Goal: Connect with others: Connect with others

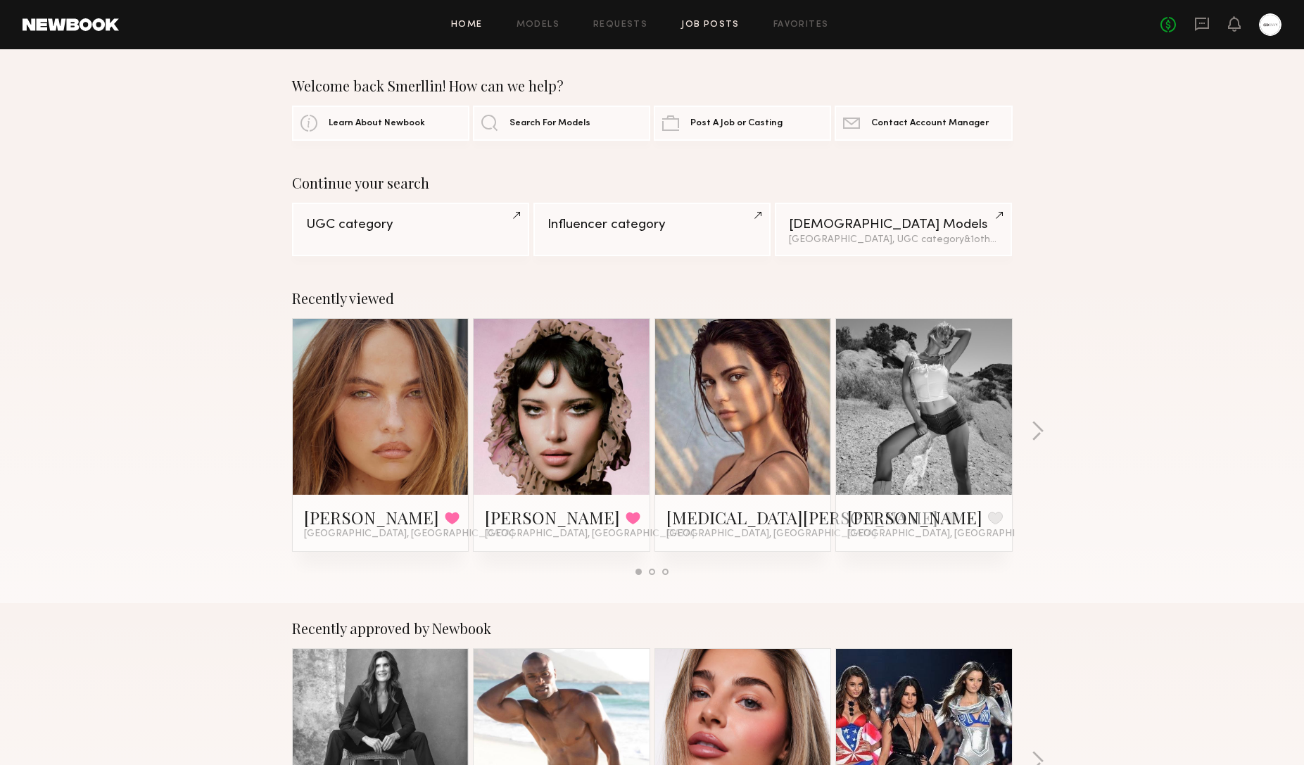
click at [730, 23] on link "Job Posts" at bounding box center [710, 24] width 58 height 9
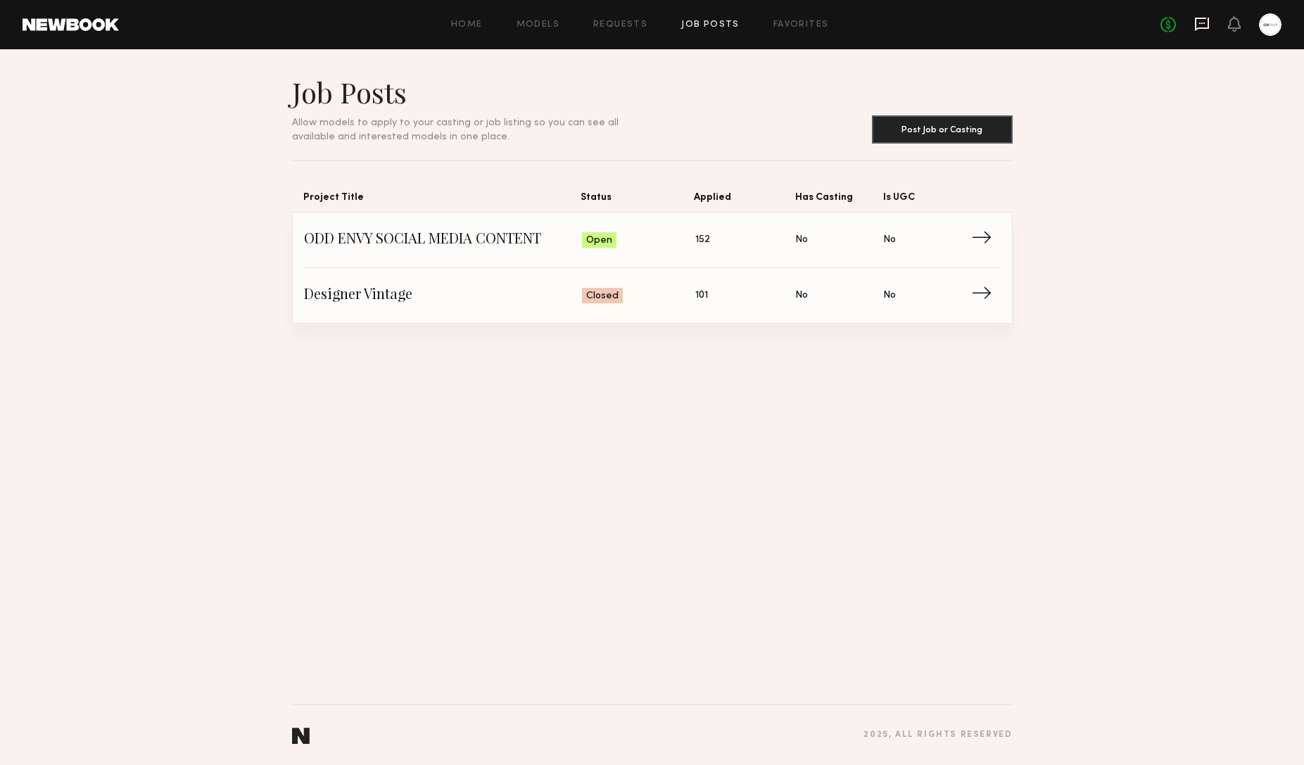
click at [1205, 26] on icon at bounding box center [1201, 23] width 15 height 15
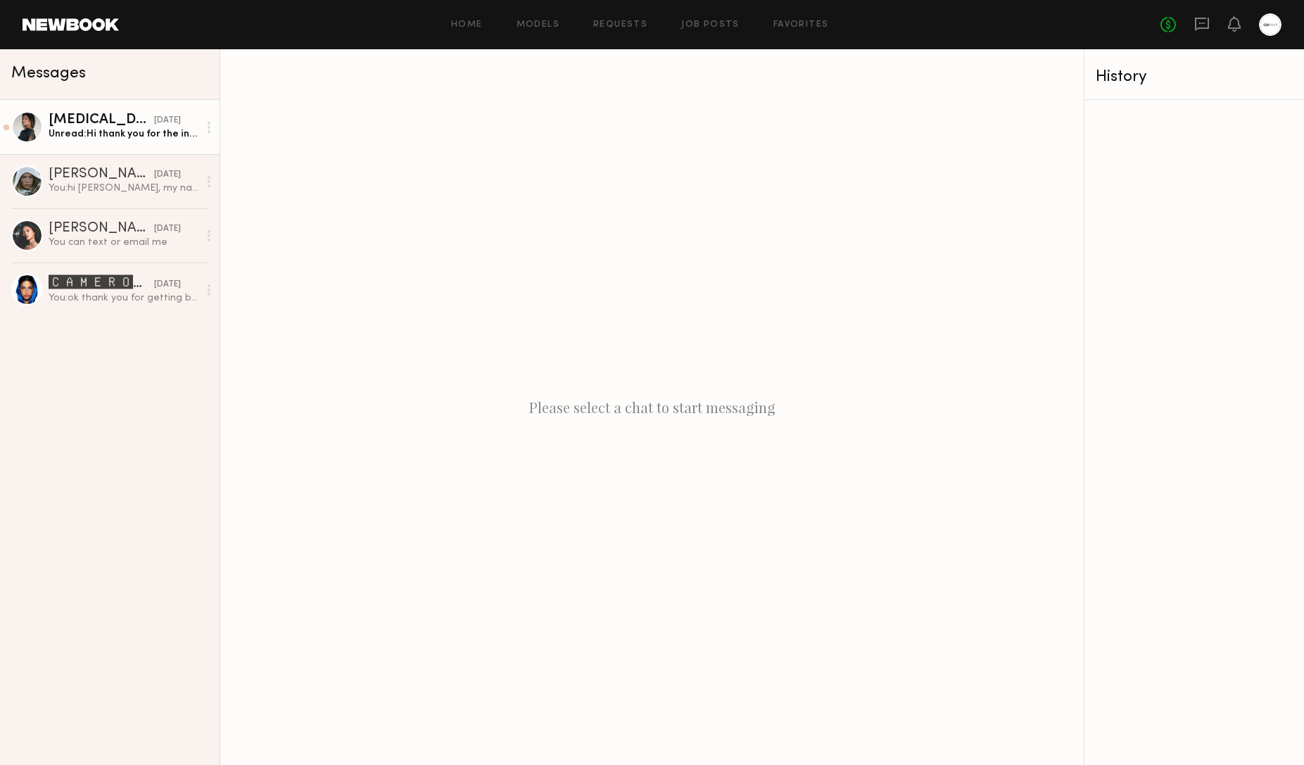
click at [95, 121] on div "Kyra S." at bounding box center [102, 120] width 106 height 14
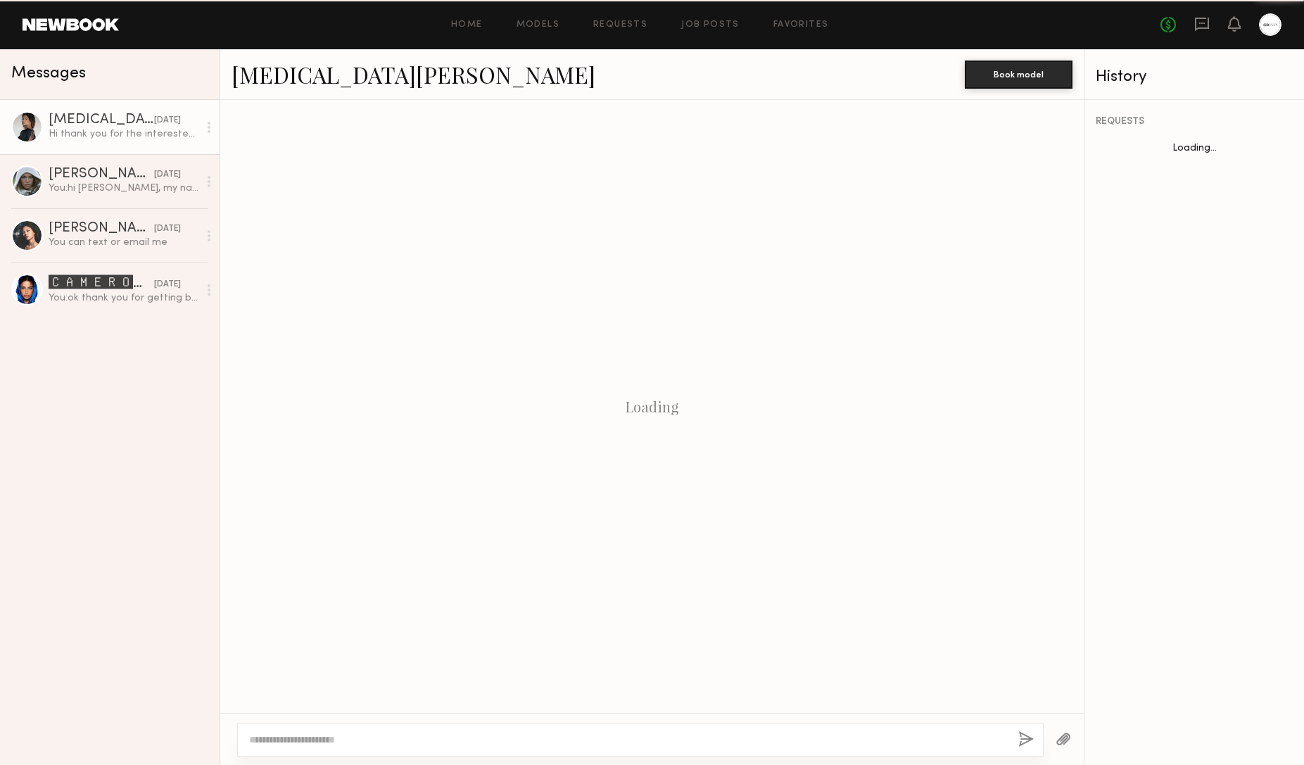
scroll to position [751, 0]
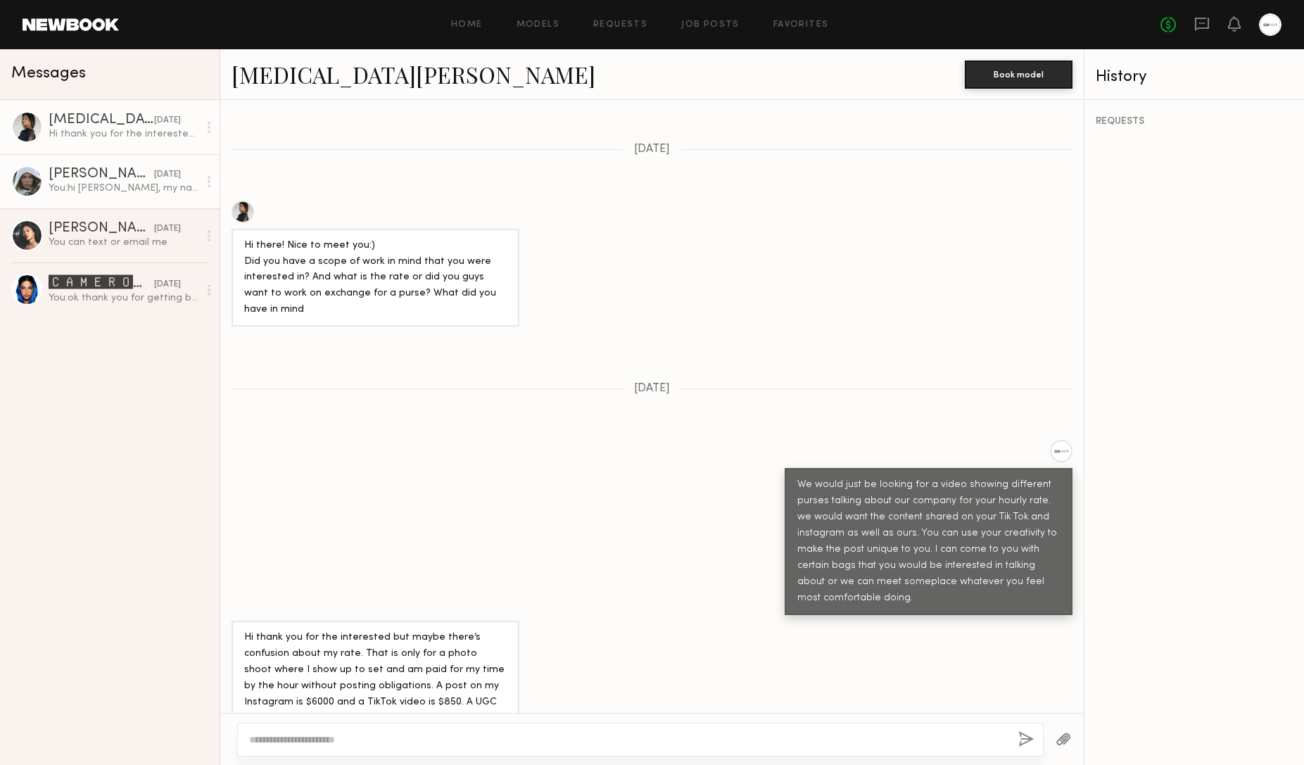
click at [100, 175] on div "Mallory P." at bounding box center [102, 174] width 106 height 14
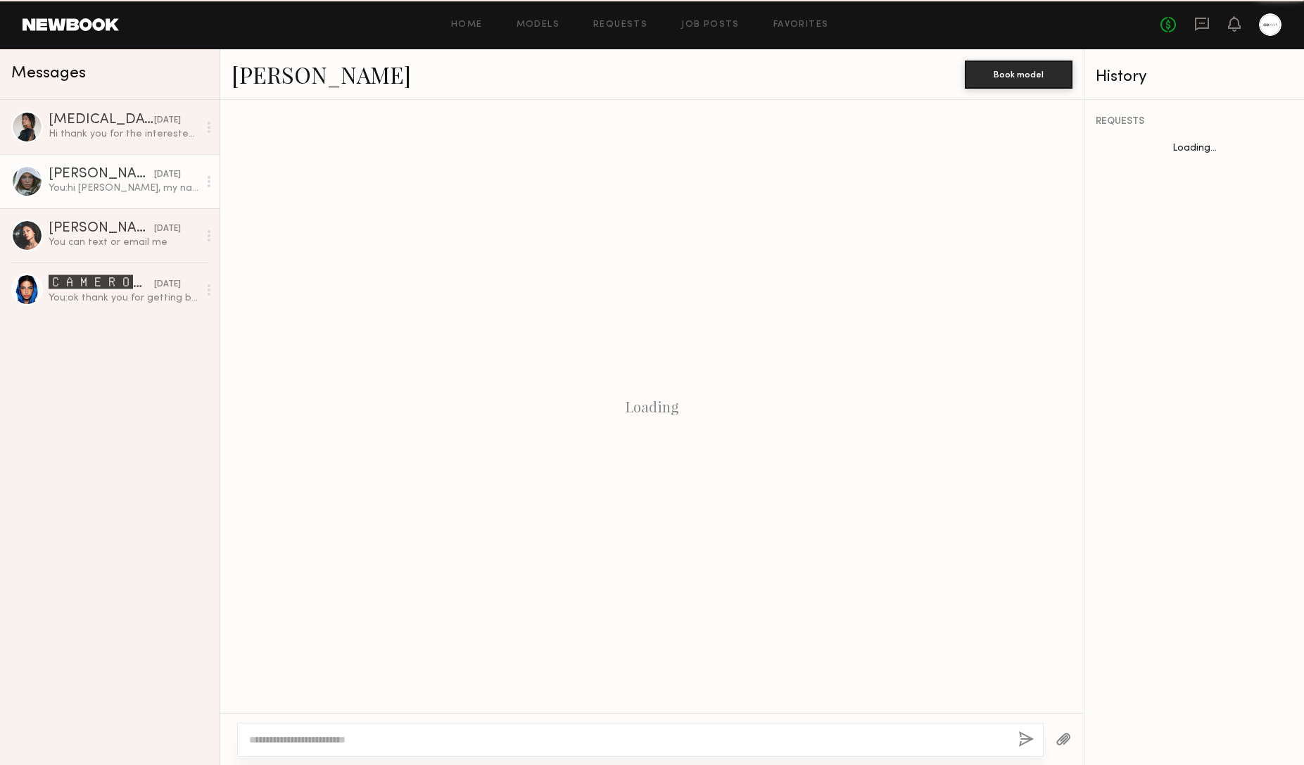
scroll to position [84, 0]
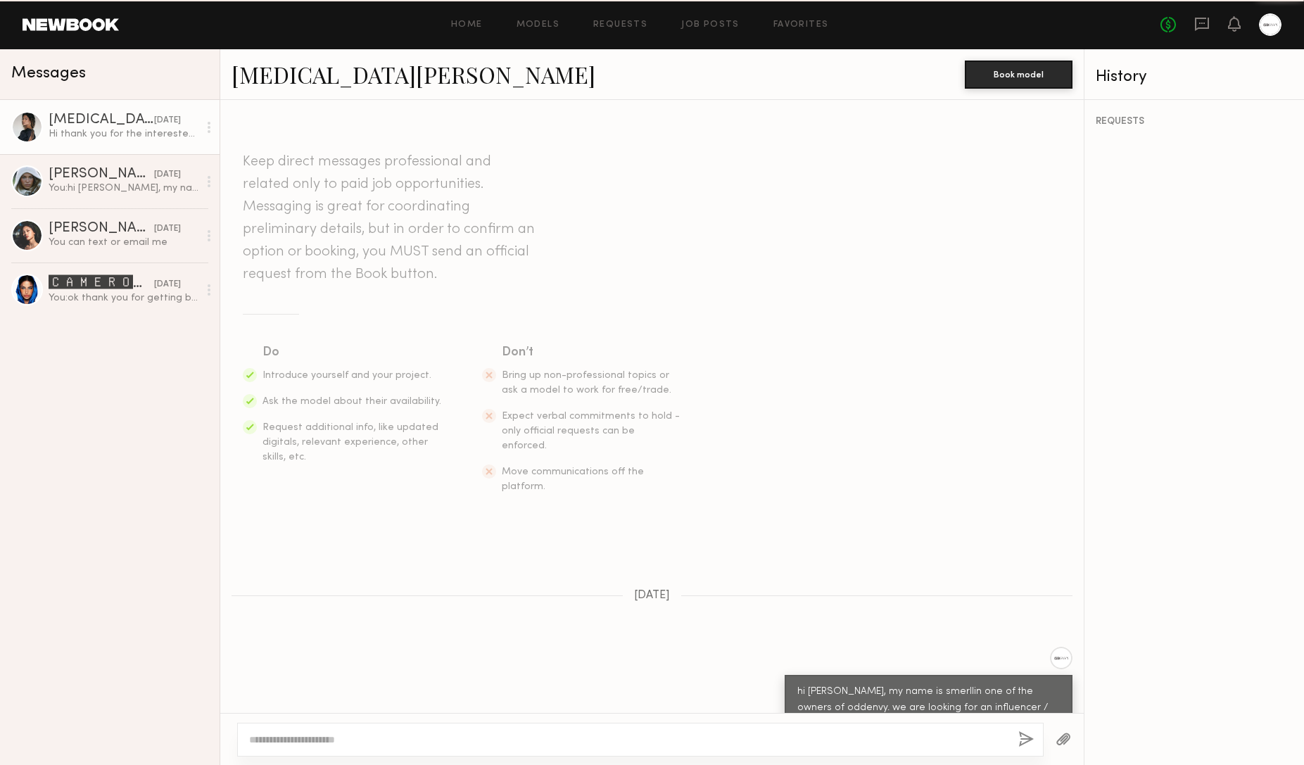
scroll to position [751, 0]
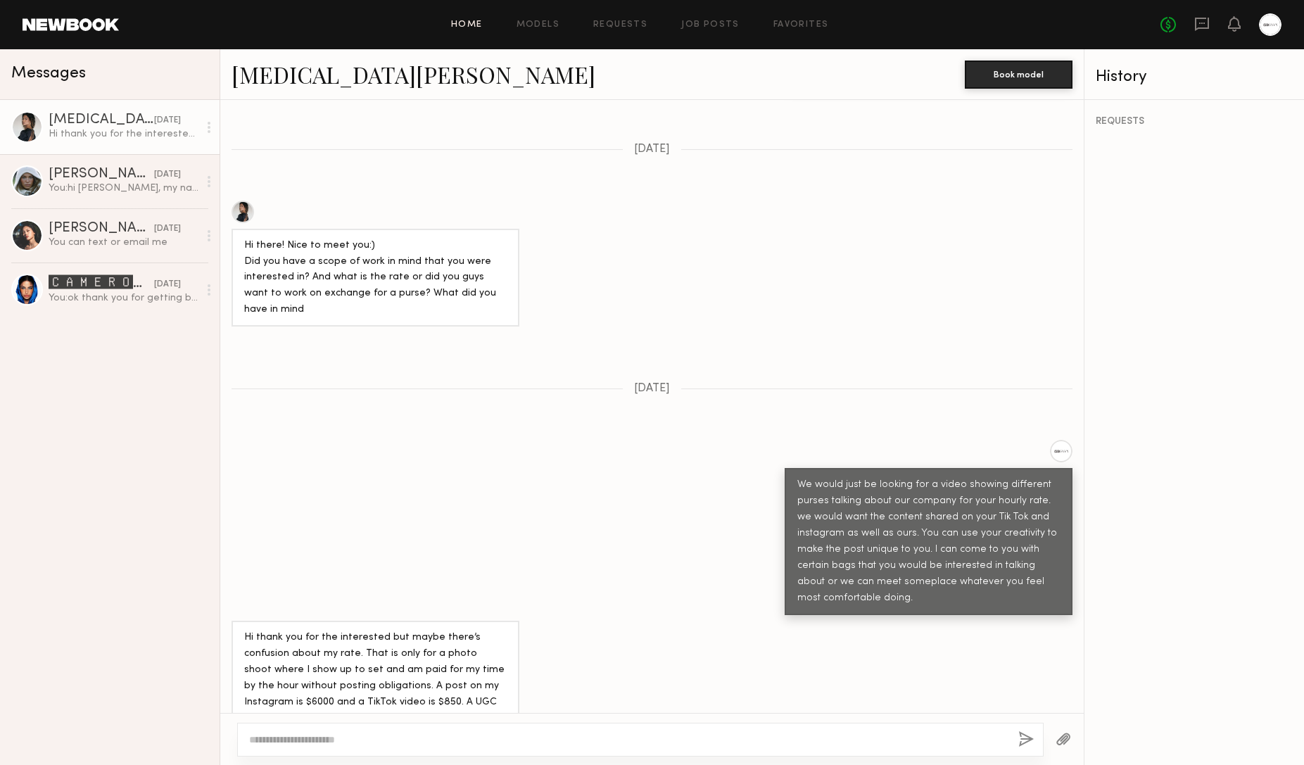
click at [457, 22] on link "Home" at bounding box center [467, 24] width 32 height 9
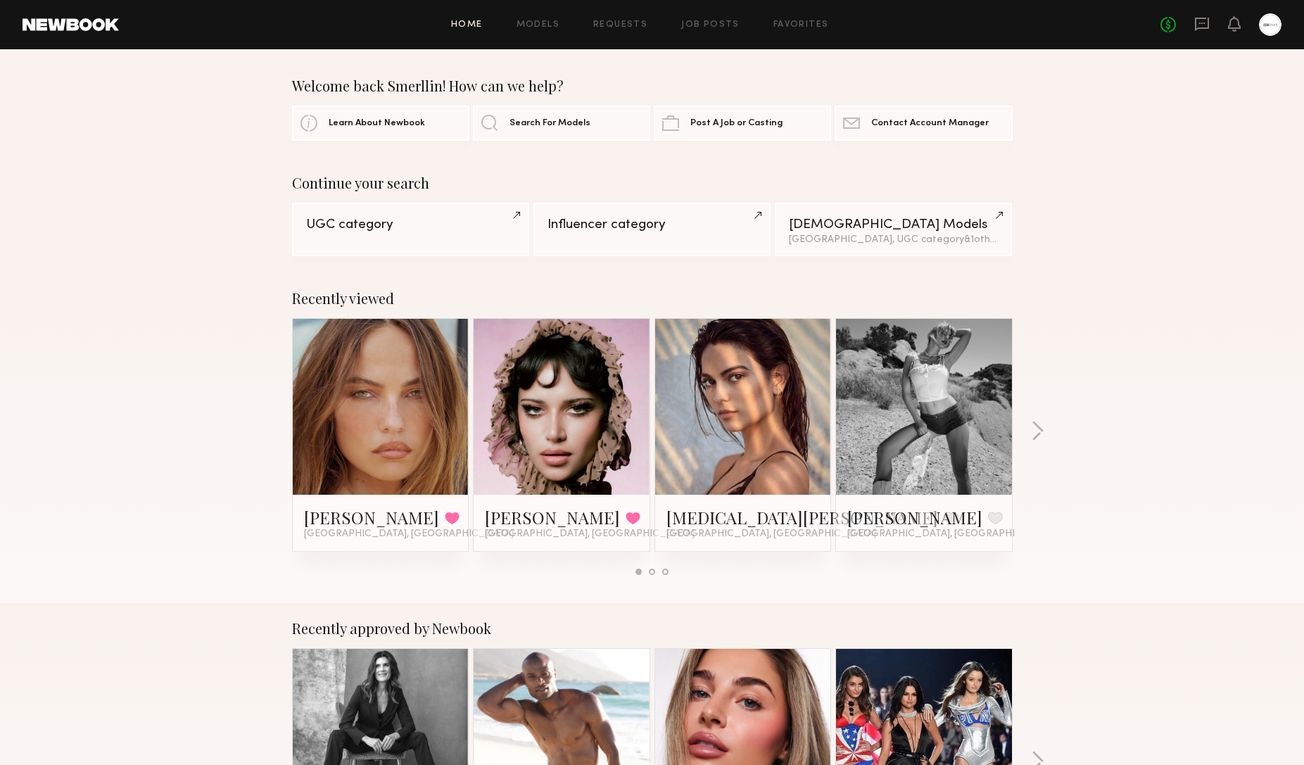
click at [734, 403] on link at bounding box center [743, 407] width 86 height 176
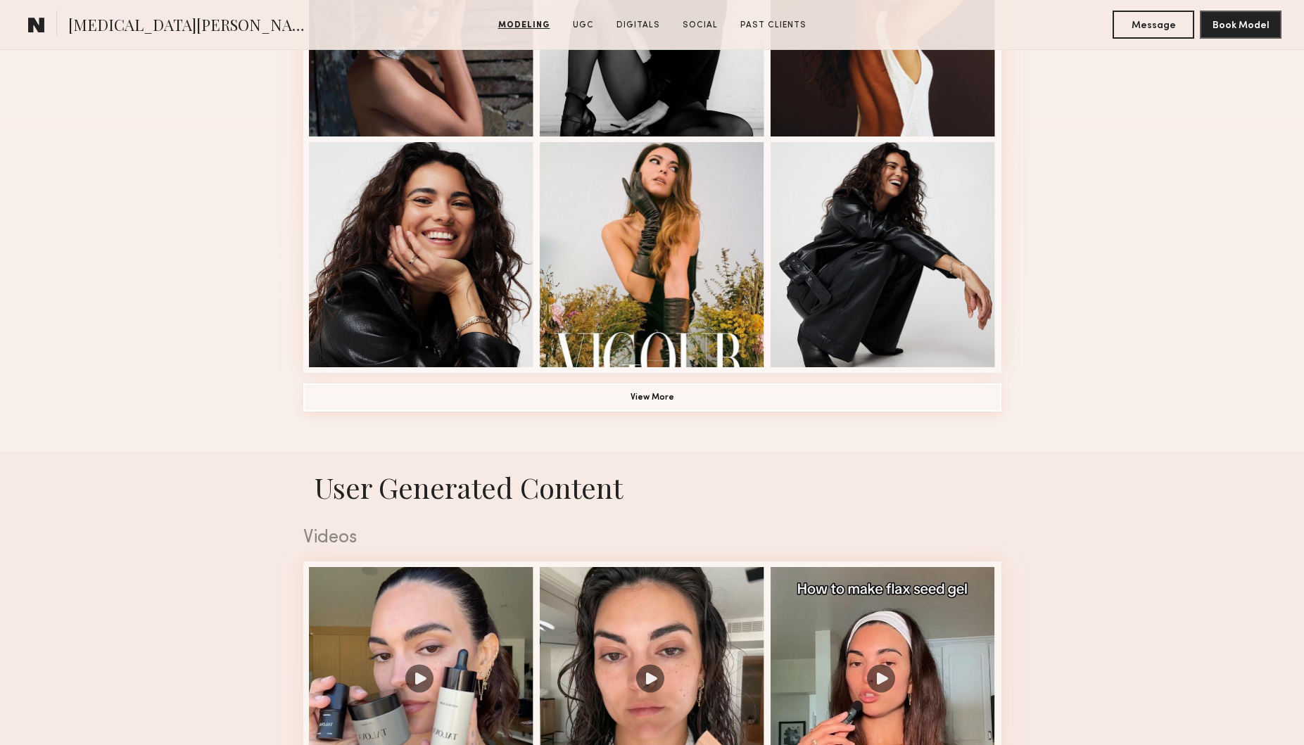
scroll to position [979, 0]
click at [663, 385] on button "View More" at bounding box center [652, 397] width 698 height 28
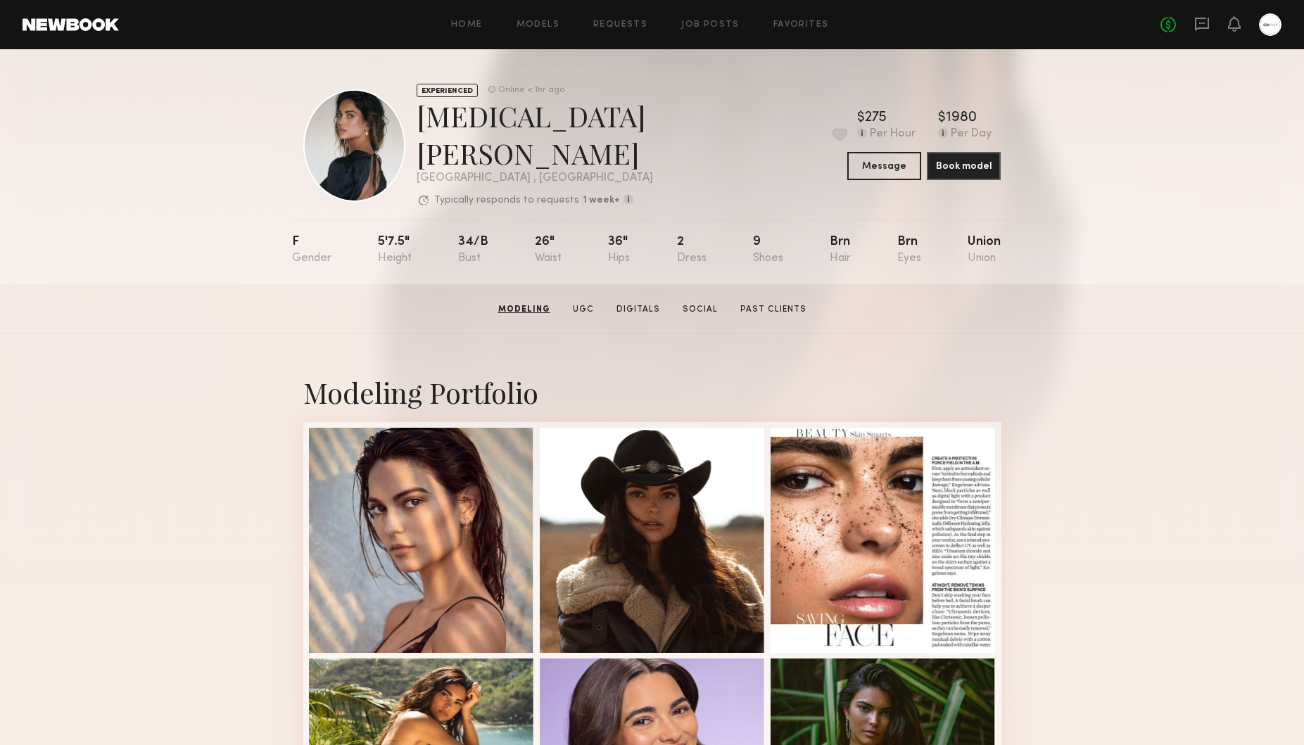
scroll to position [0, 0]
click at [539, 22] on link "Models" at bounding box center [537, 24] width 43 height 9
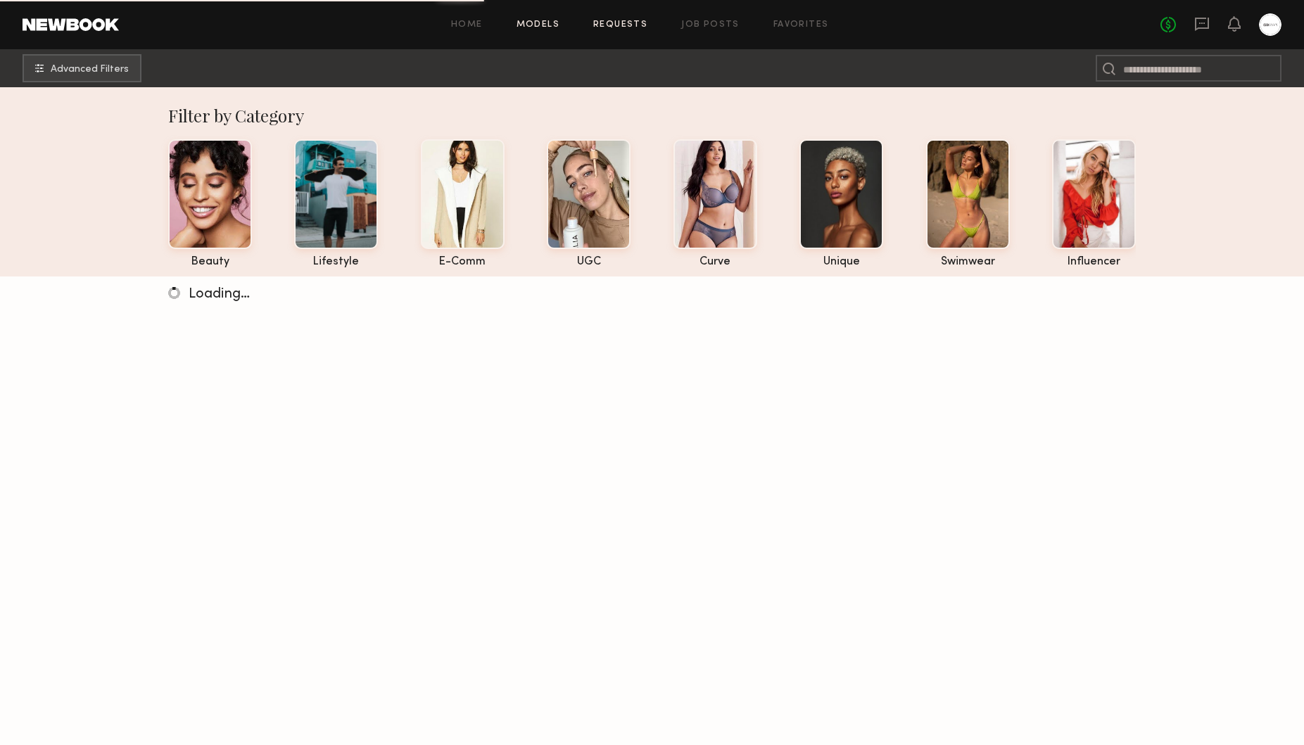
click at [618, 23] on link "Requests" at bounding box center [620, 24] width 54 height 9
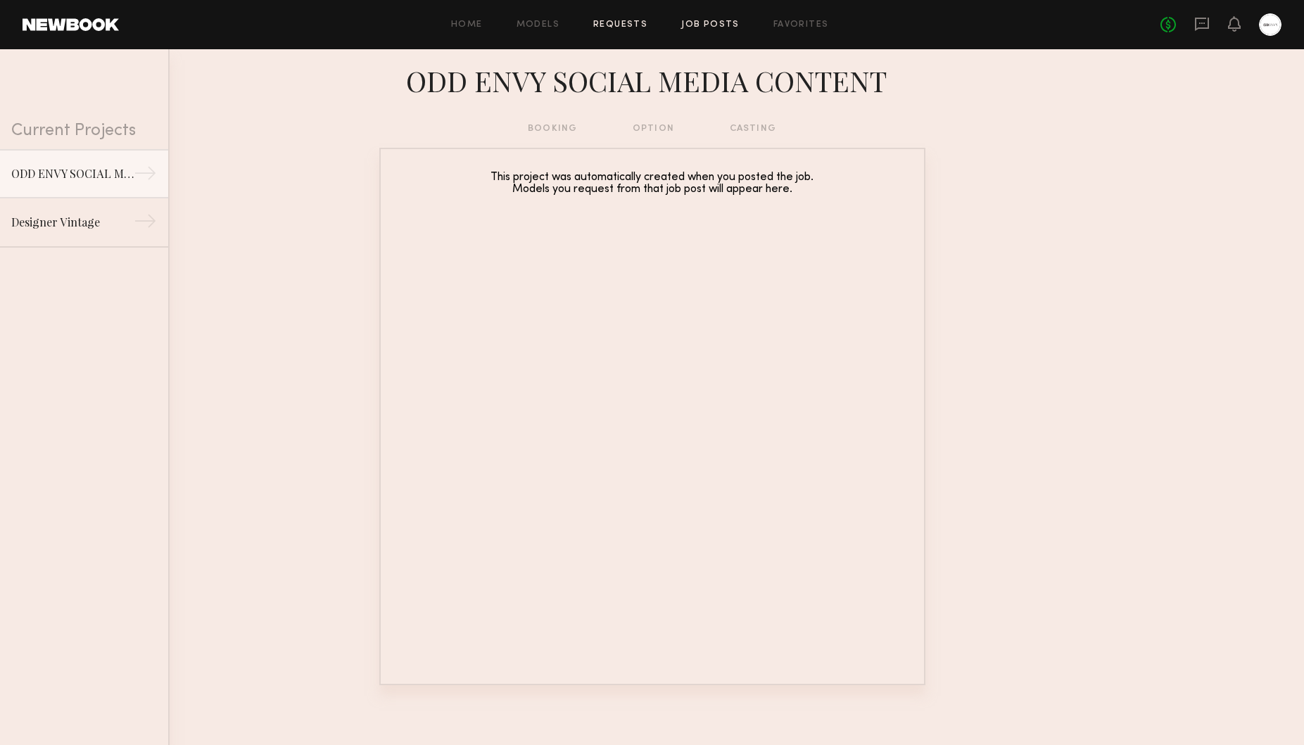
click at [693, 23] on link "Job Posts" at bounding box center [710, 24] width 58 height 9
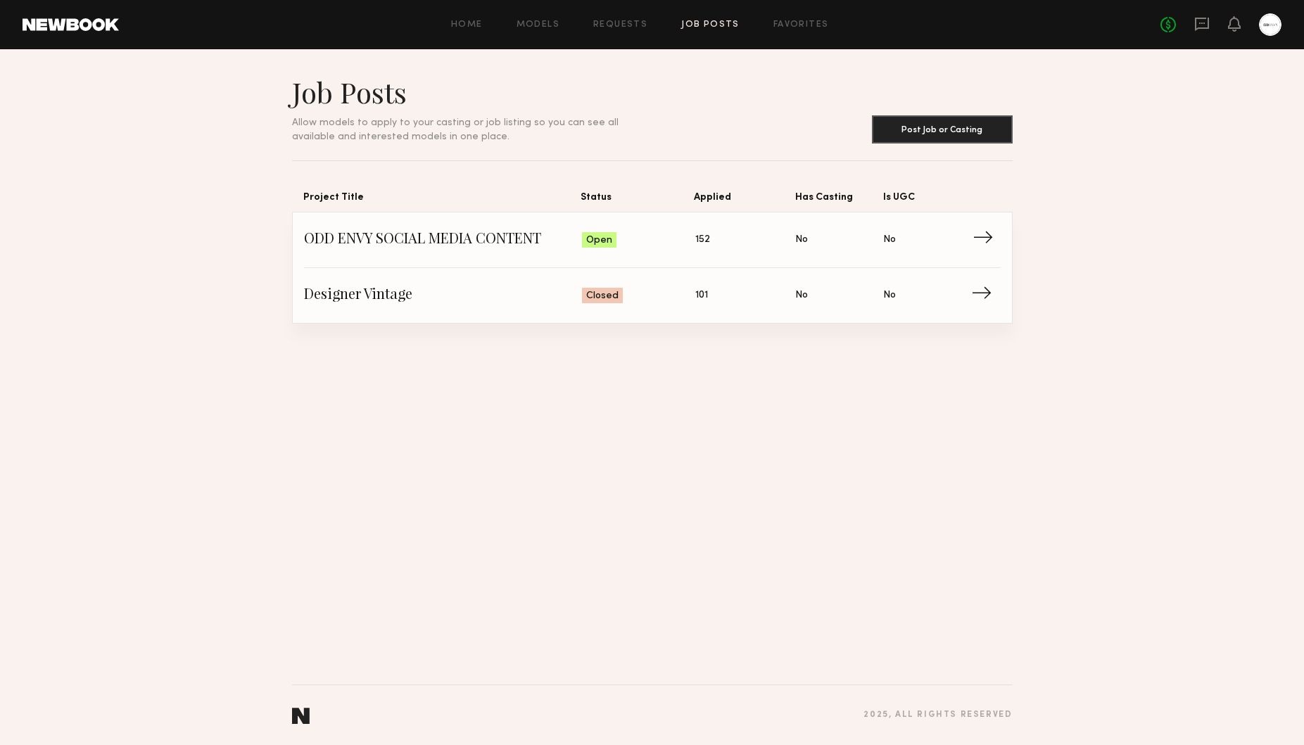
click at [986, 233] on span "→" at bounding box center [986, 239] width 29 height 21
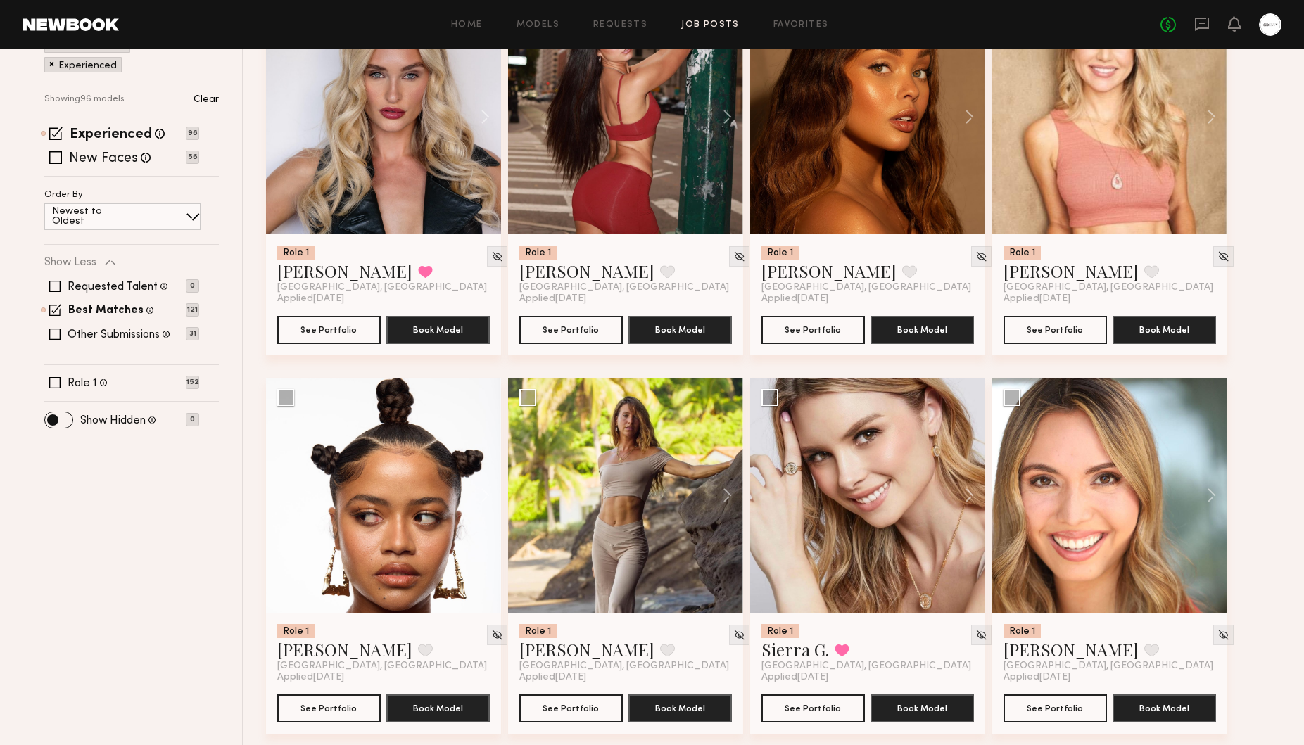
scroll to position [258, 0]
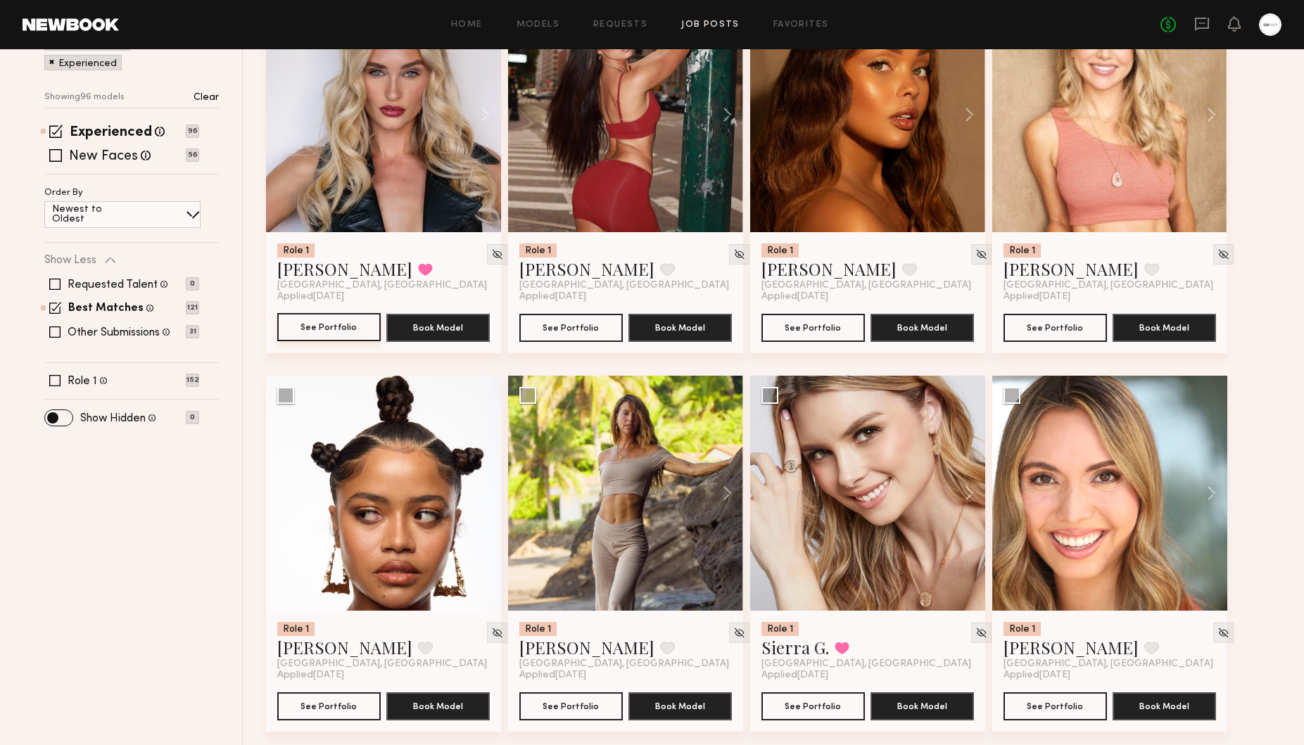
click at [348, 329] on button "See Portfolio" at bounding box center [328, 327] width 103 height 28
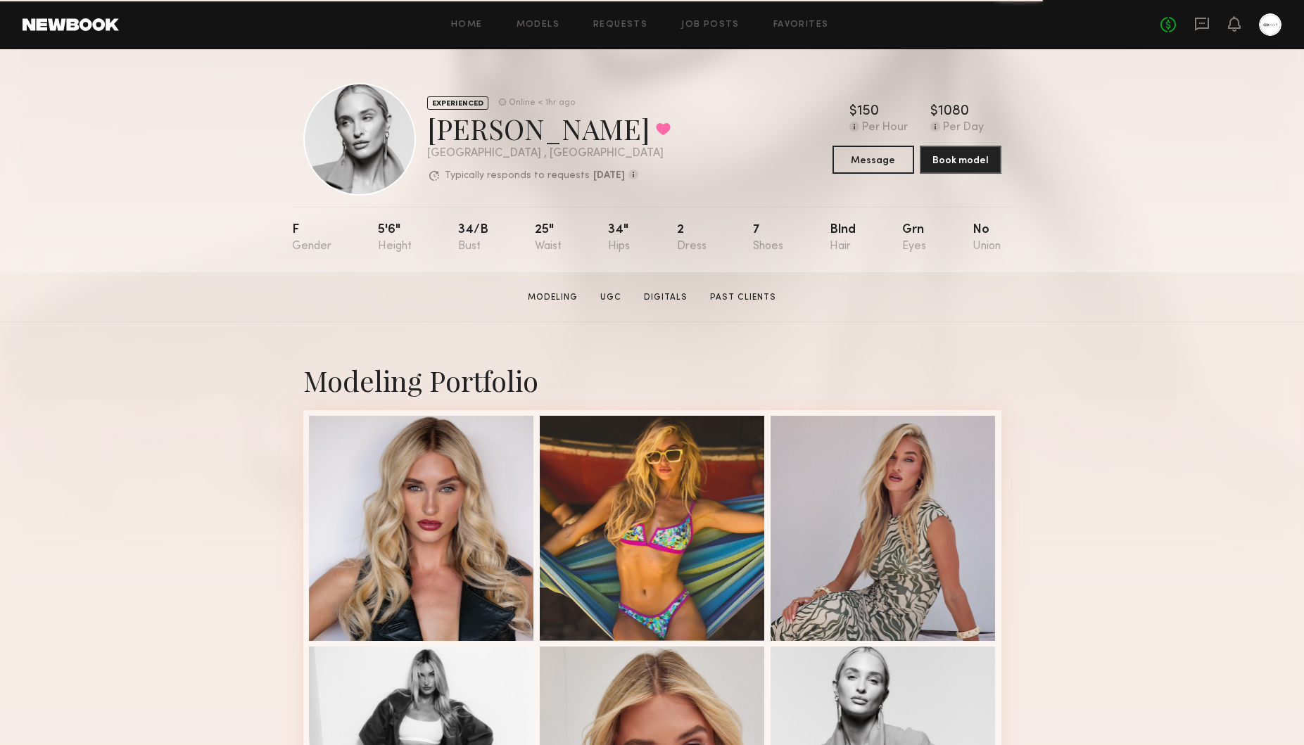
scroll to position [5, 0]
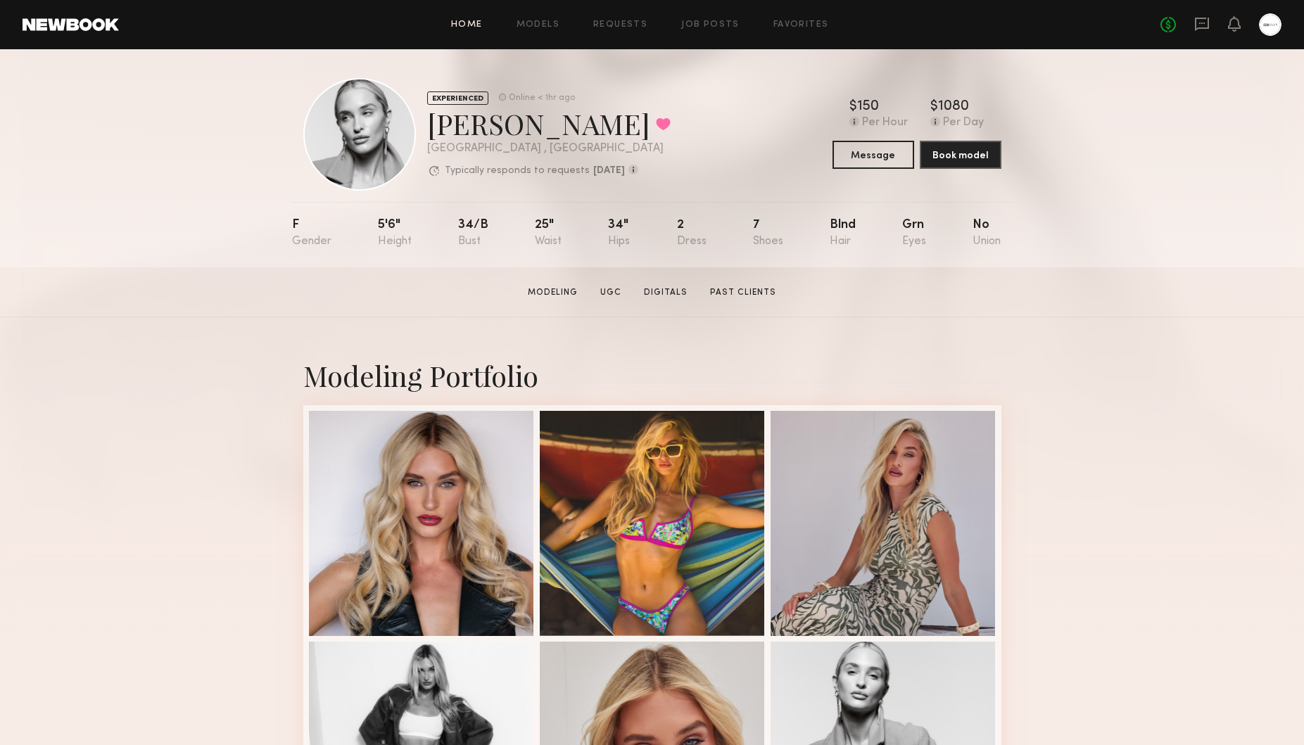
click at [480, 23] on link "Home" at bounding box center [467, 24] width 32 height 9
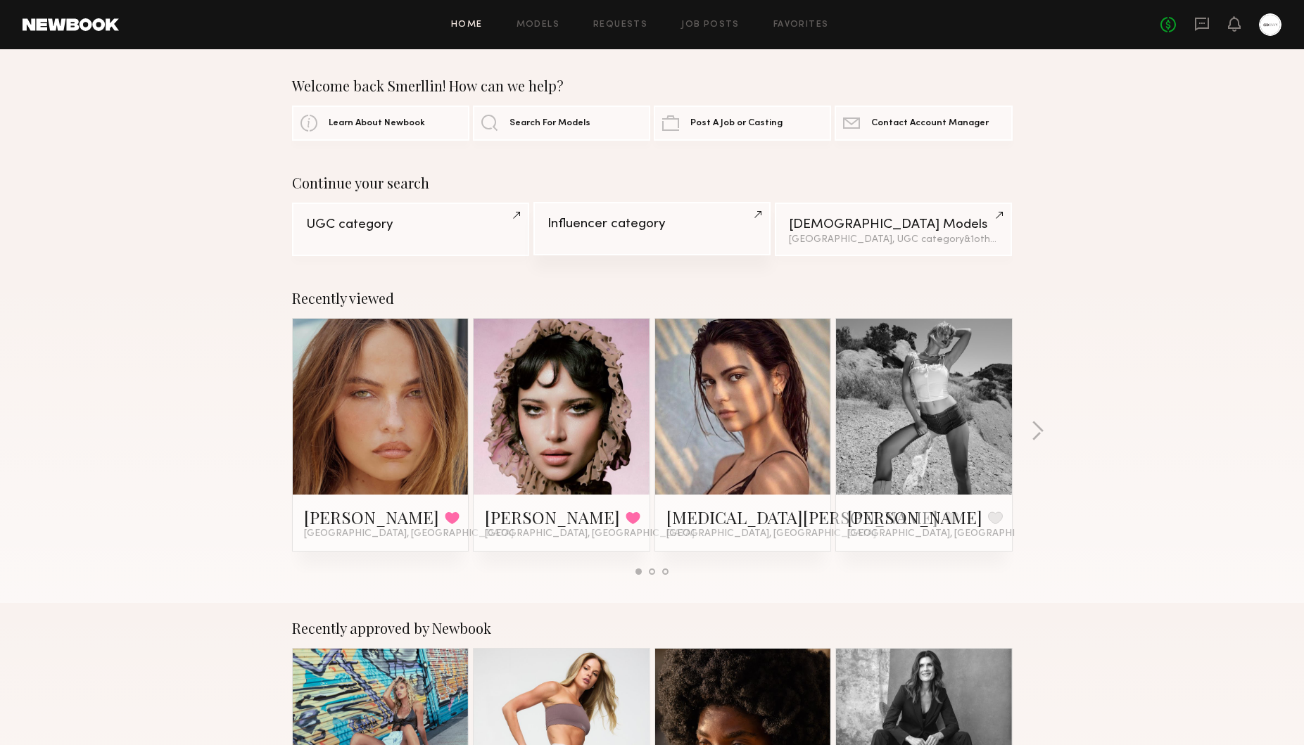
click at [700, 234] on link "Influencer category" at bounding box center [651, 228] width 237 height 53
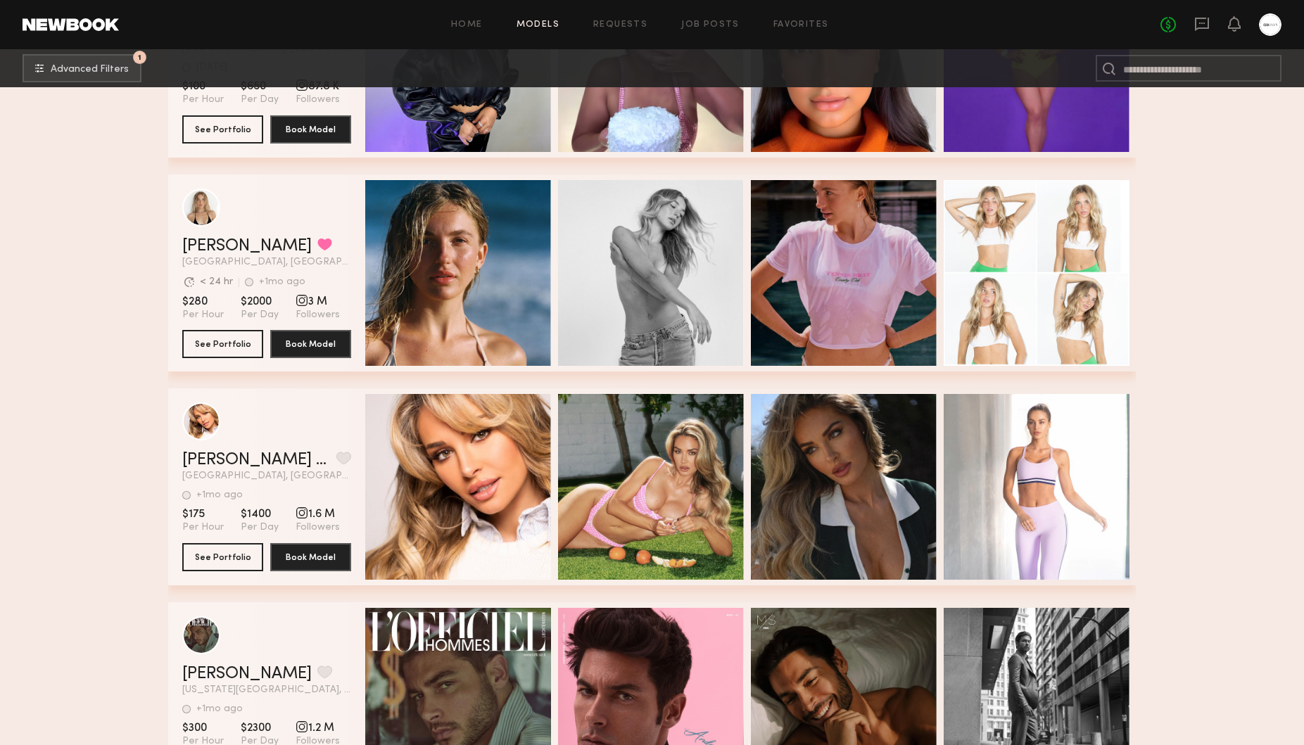
scroll to position [383, 0]
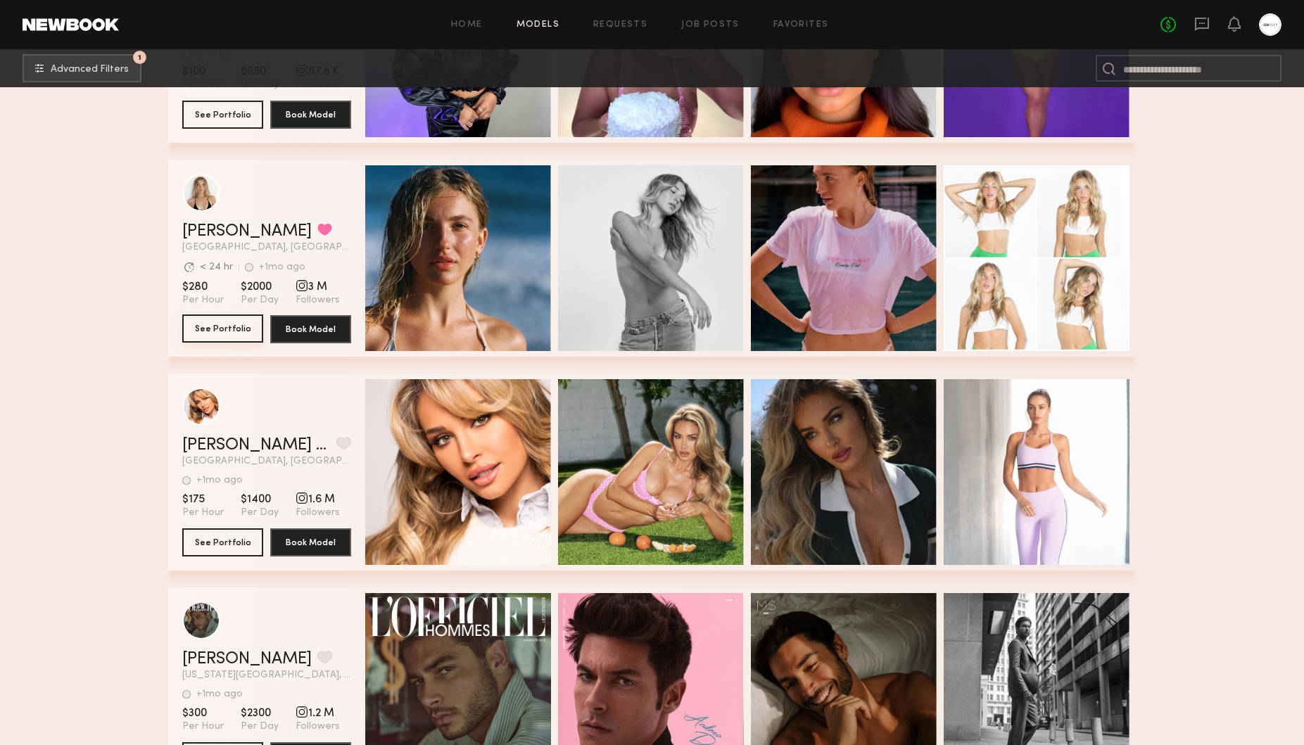
click at [244, 329] on button "See Portfolio" at bounding box center [222, 328] width 81 height 28
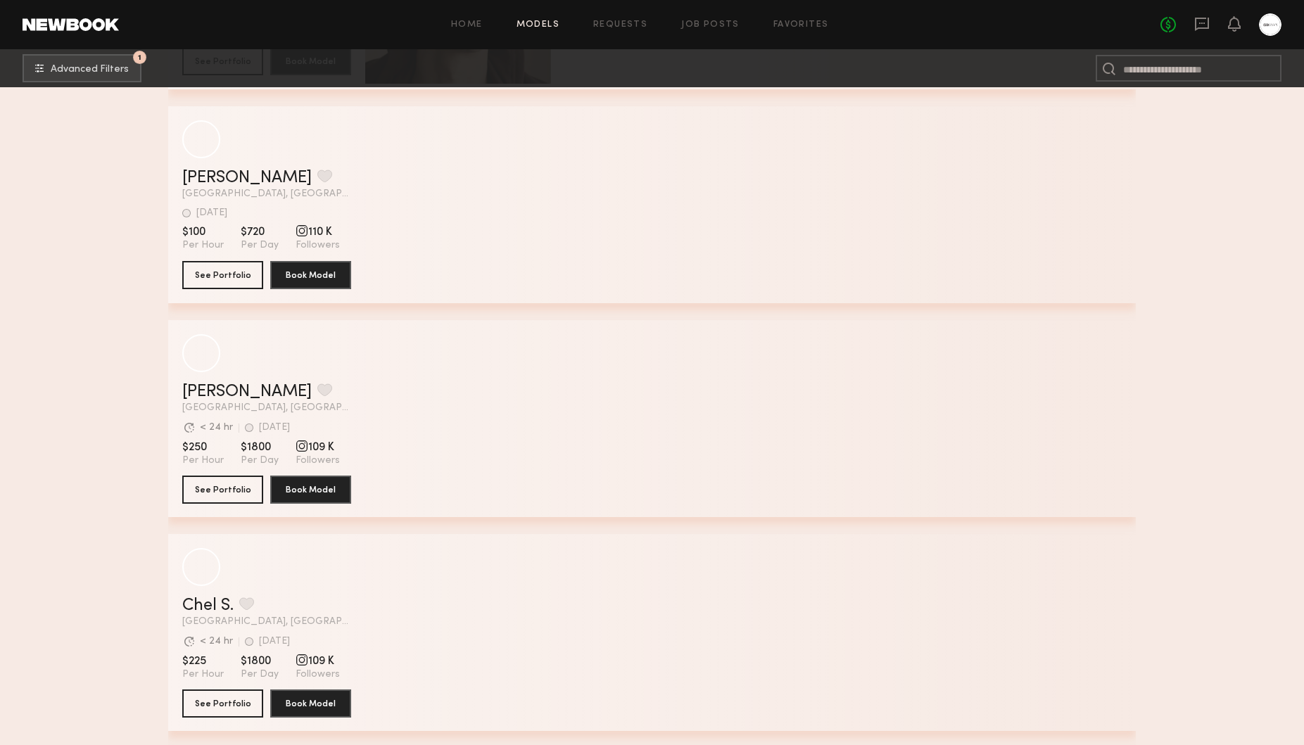
scroll to position [23323, 0]
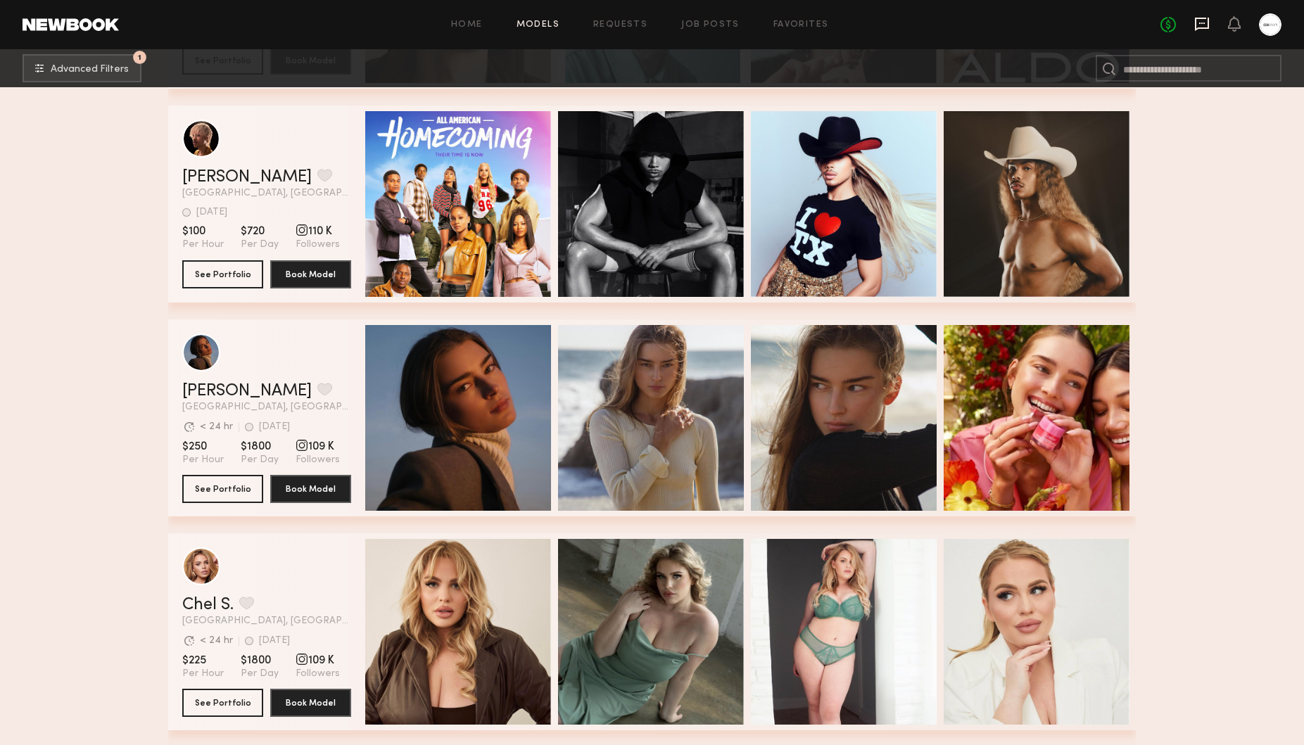
click at [1206, 24] on icon at bounding box center [1201, 23] width 15 height 15
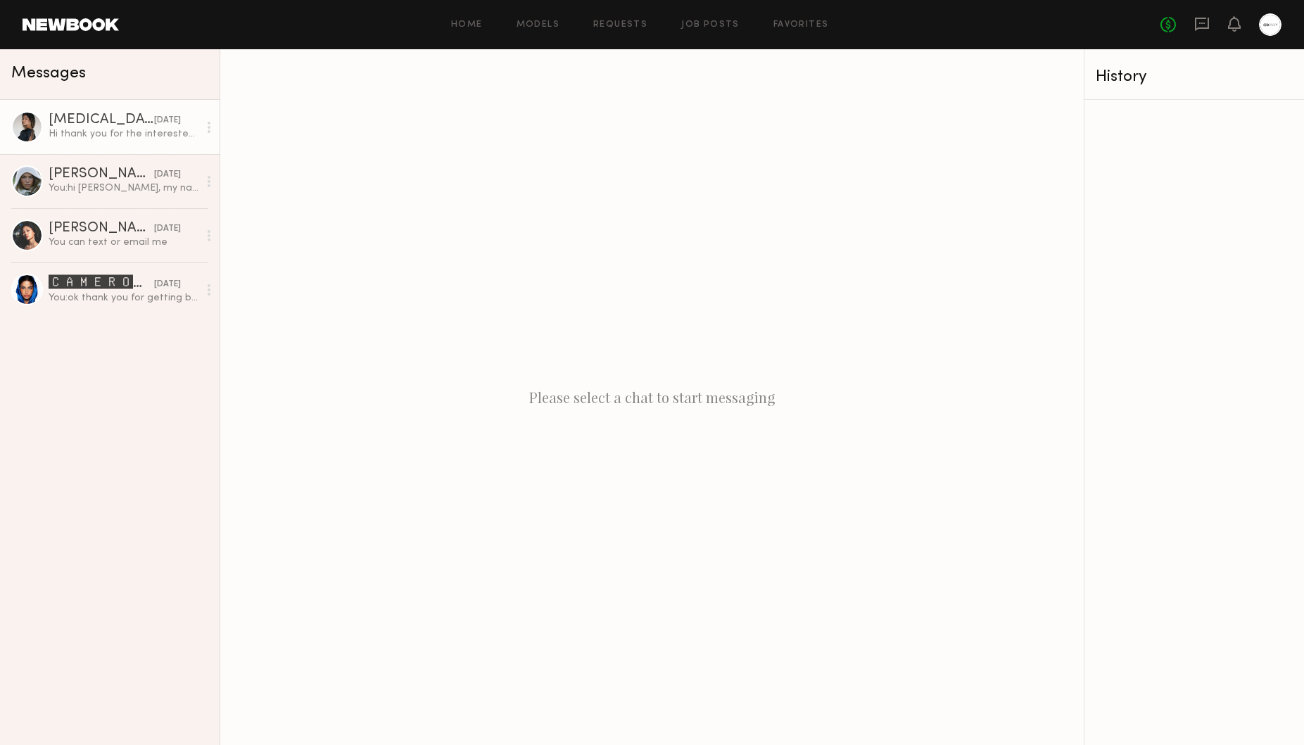
scroll to position [0, 1]
click at [127, 131] on div "Hi thank you for the interested but maybe there’s confusion about my rate. That…" at bounding box center [124, 133] width 150 height 13
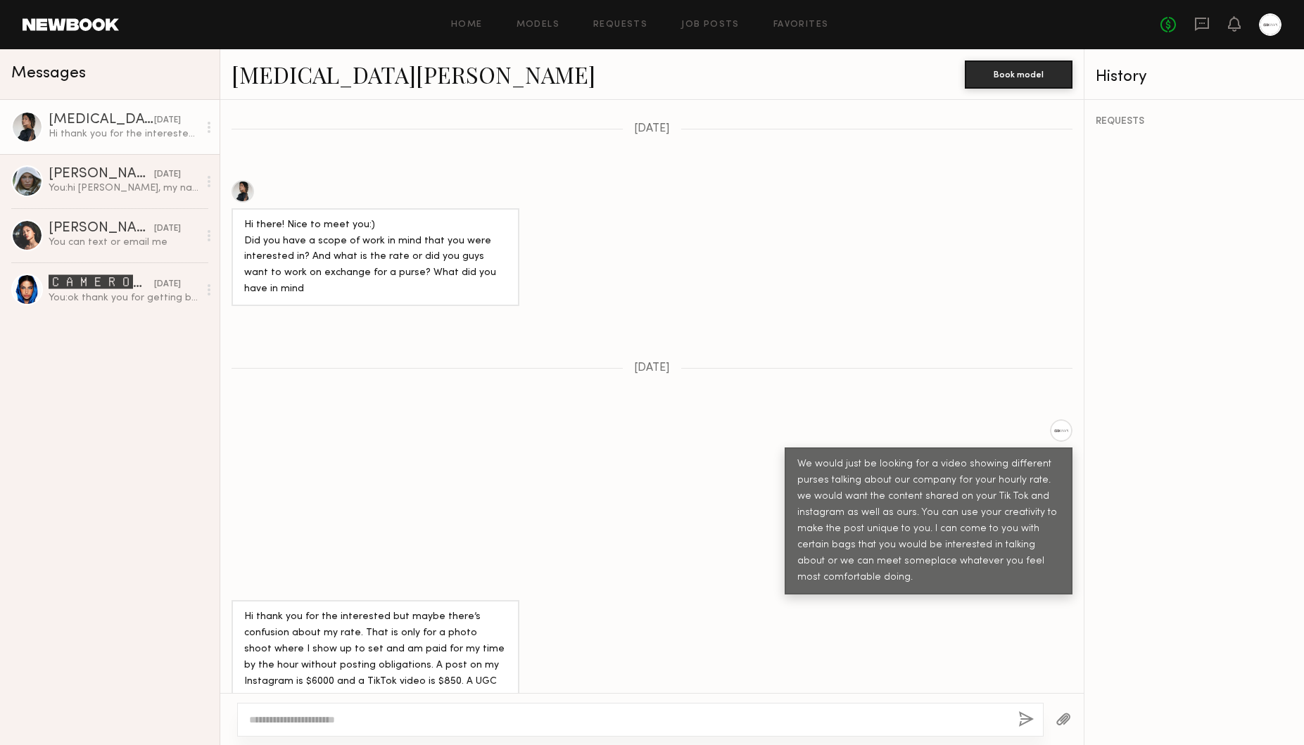
scroll to position [770, 0]
click at [120, 173] on div "Mallory P." at bounding box center [102, 174] width 106 height 14
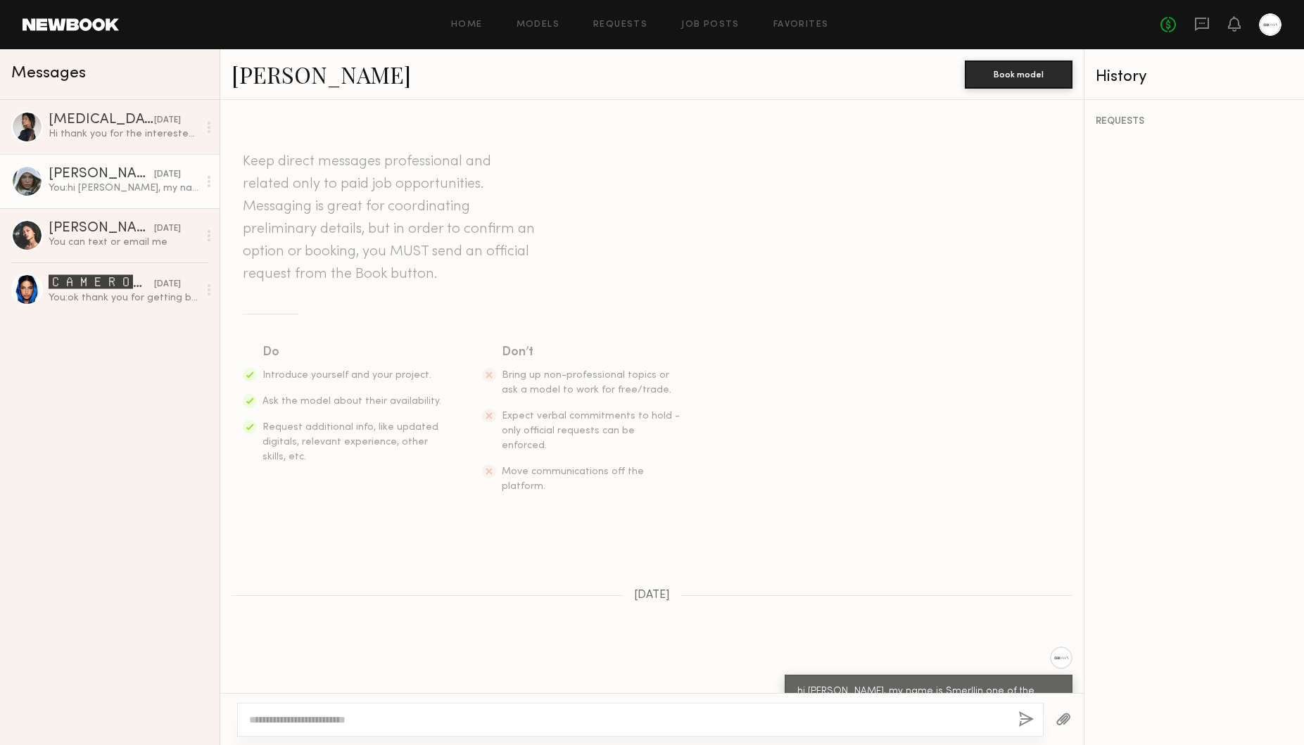
scroll to position [104, 0]
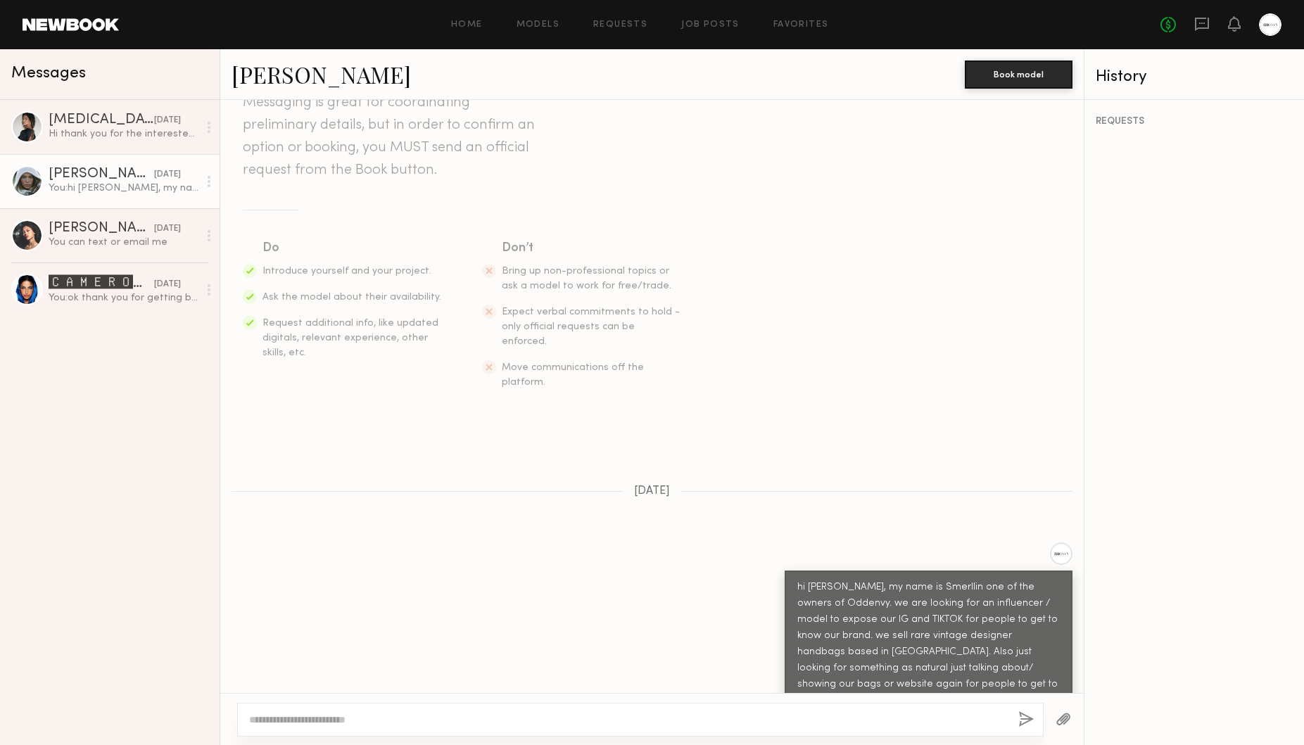
click at [286, 75] on link "Mallory P." at bounding box center [320, 74] width 179 height 30
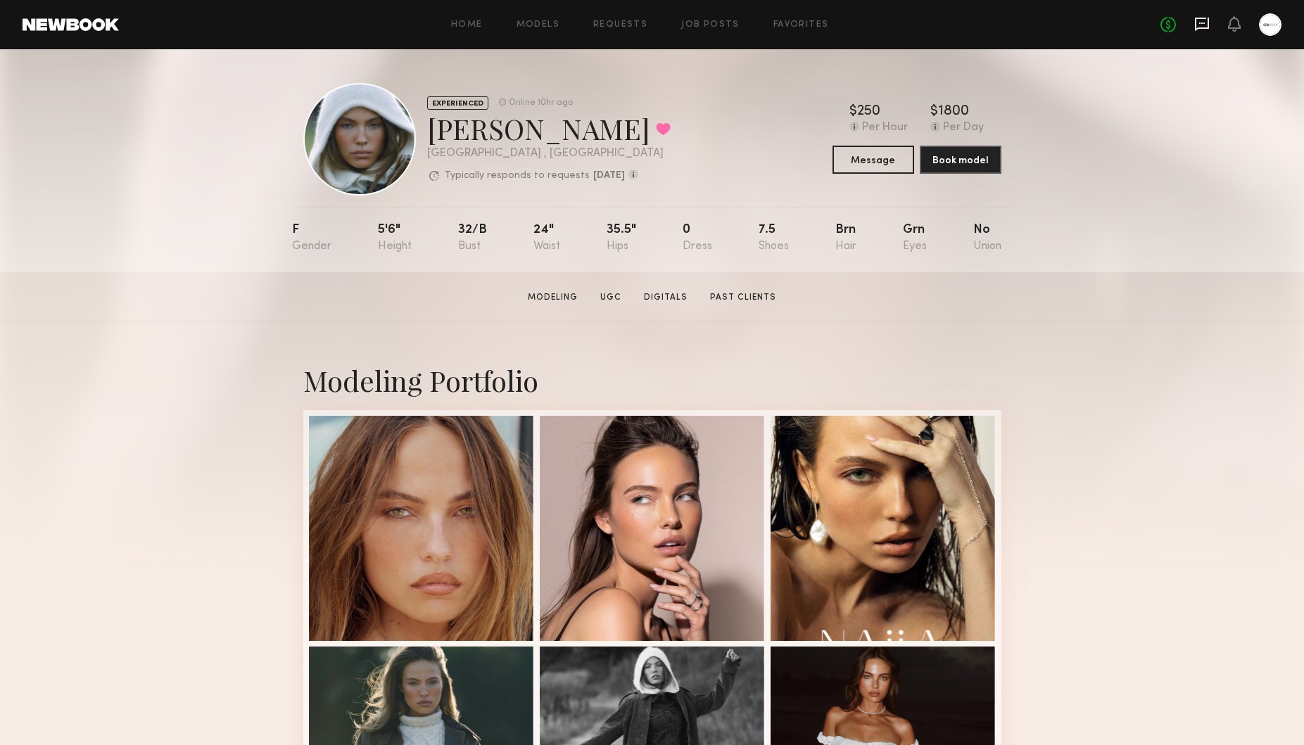
click at [1200, 26] on icon at bounding box center [1201, 23] width 15 height 15
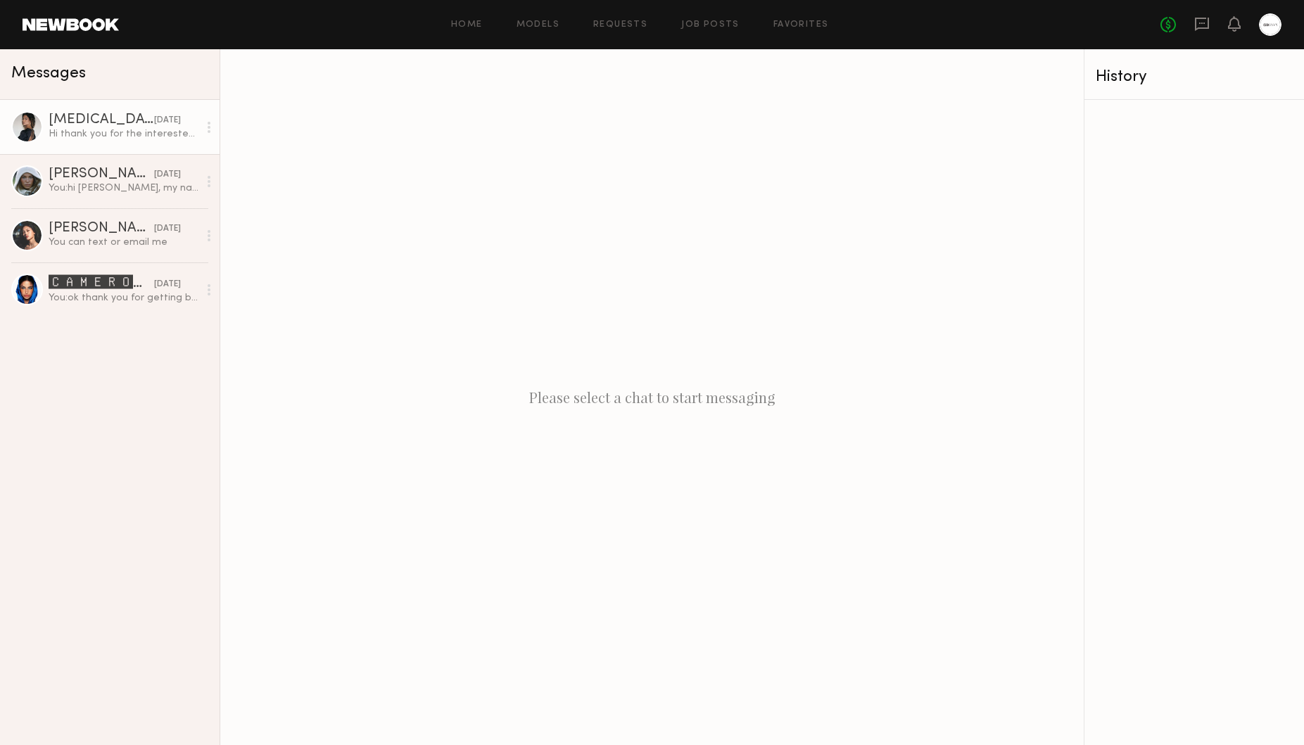
click at [89, 122] on div "[MEDICAL_DATA][PERSON_NAME]" at bounding box center [102, 120] width 106 height 14
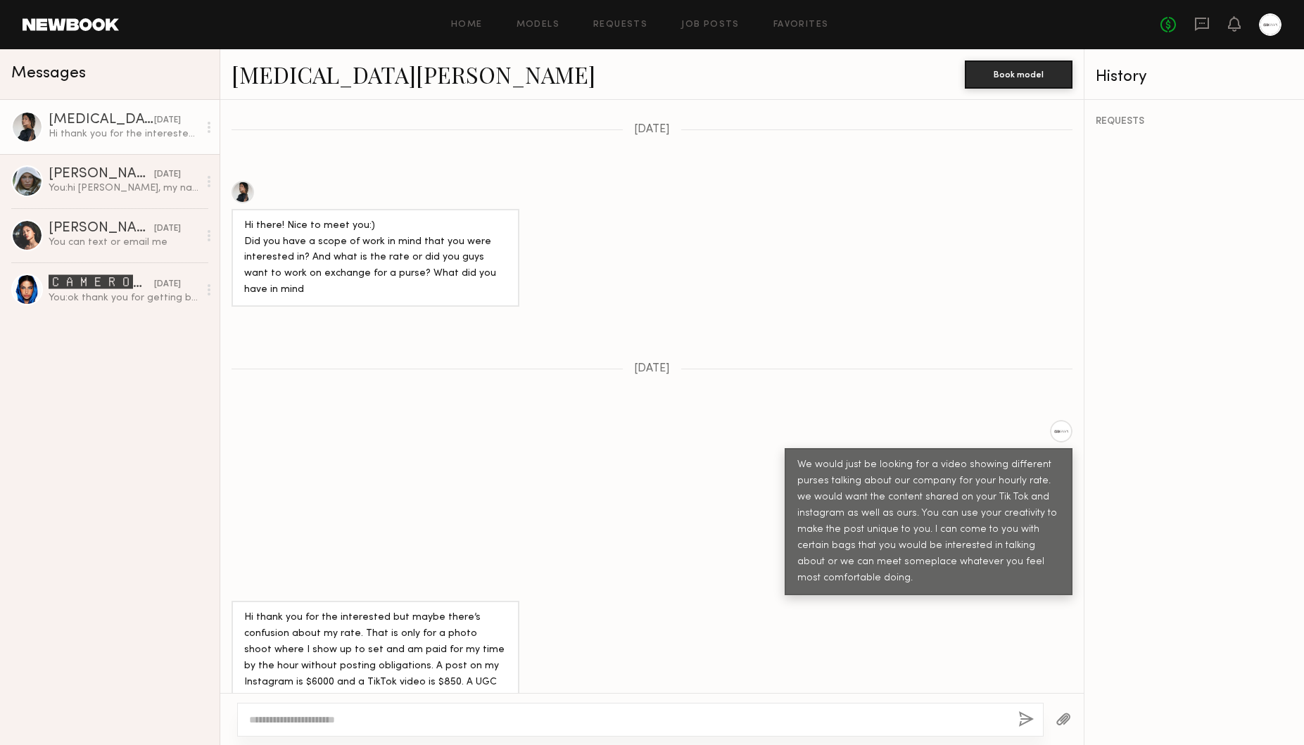
click at [456, 718] on textarea at bounding box center [628, 720] width 758 height 14
click at [272, 718] on textarea "**********" at bounding box center [628, 720] width 758 height 14
click at [363, 713] on textarea "**********" at bounding box center [628, 720] width 758 height 14
type textarea "**********"
click at [1024, 716] on button "button" at bounding box center [1025, 720] width 15 height 18
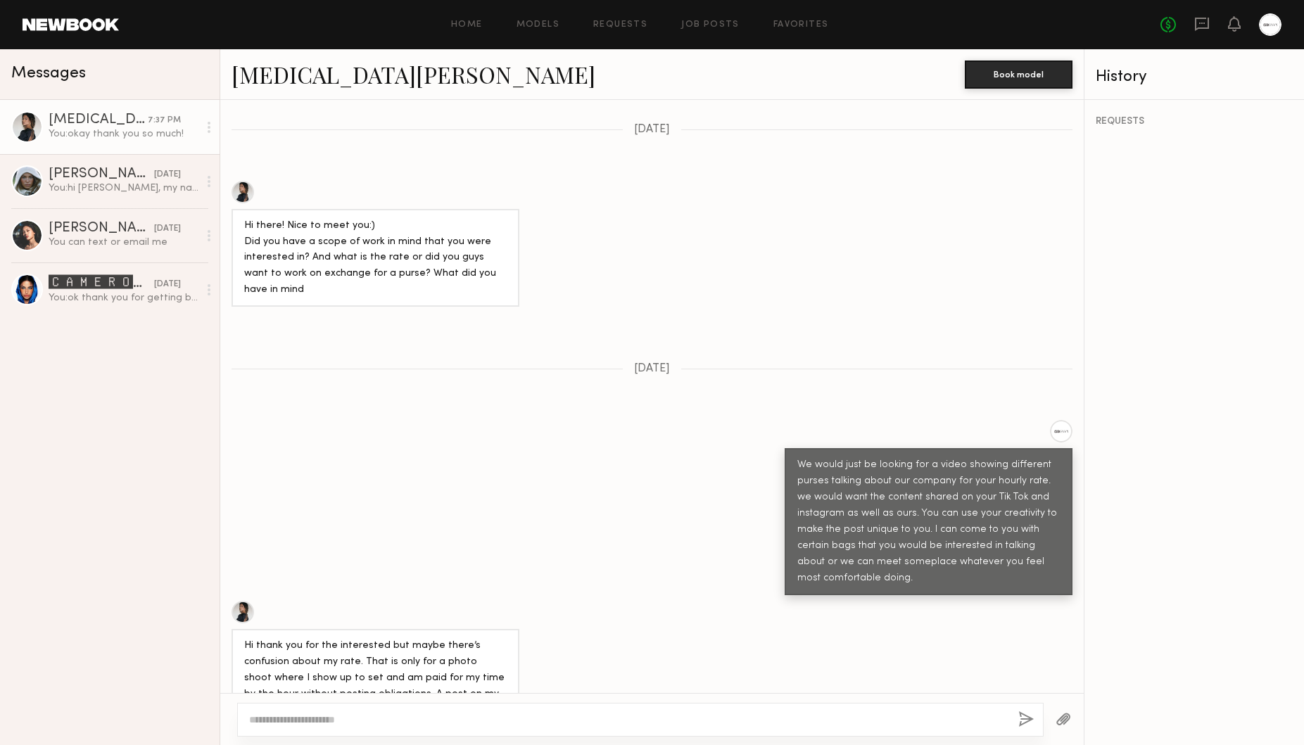
scroll to position [945, 0]
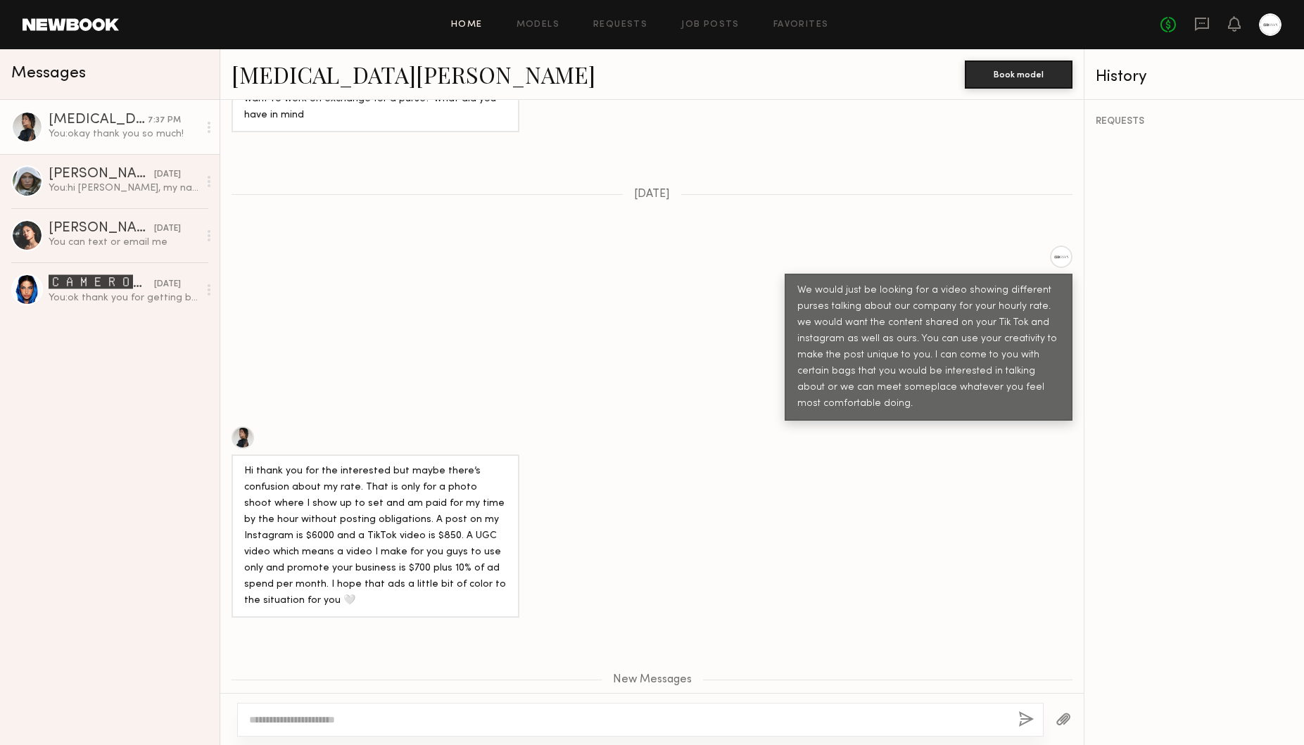
click at [471, 22] on link "Home" at bounding box center [467, 24] width 32 height 9
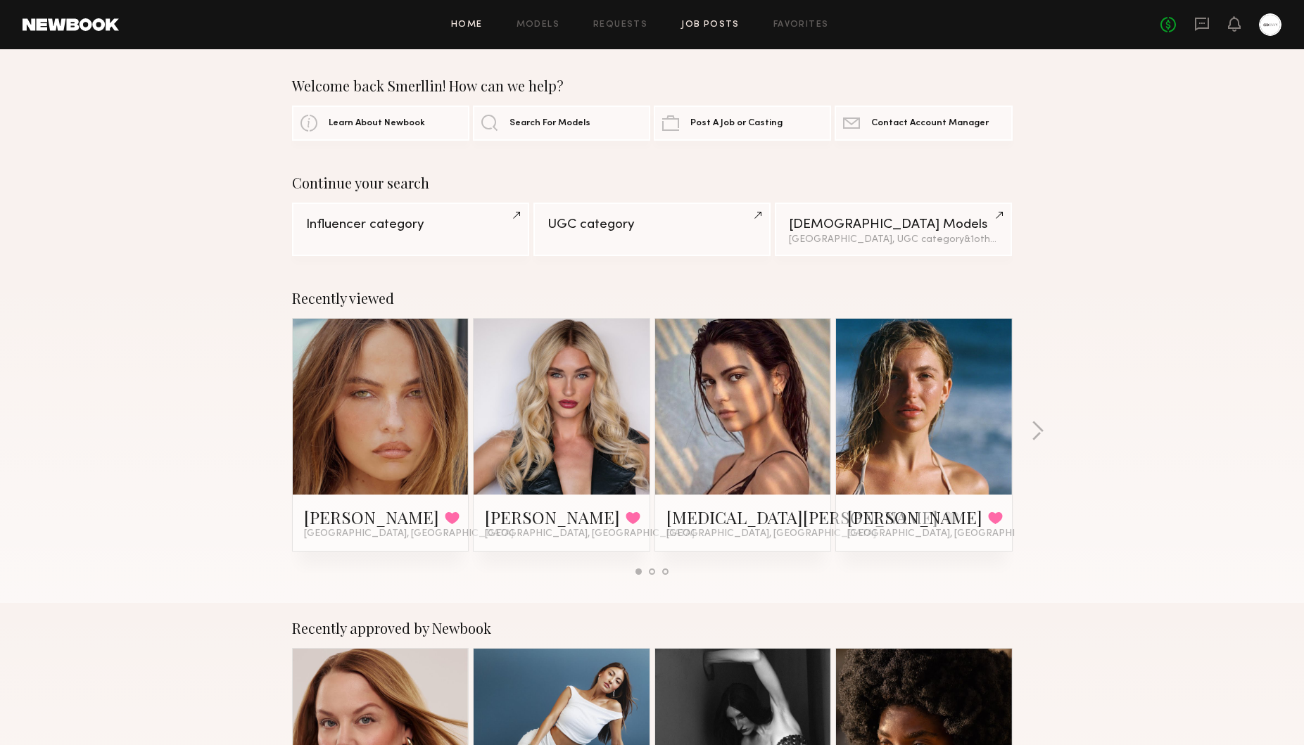
click at [720, 24] on link "Job Posts" at bounding box center [710, 24] width 58 height 9
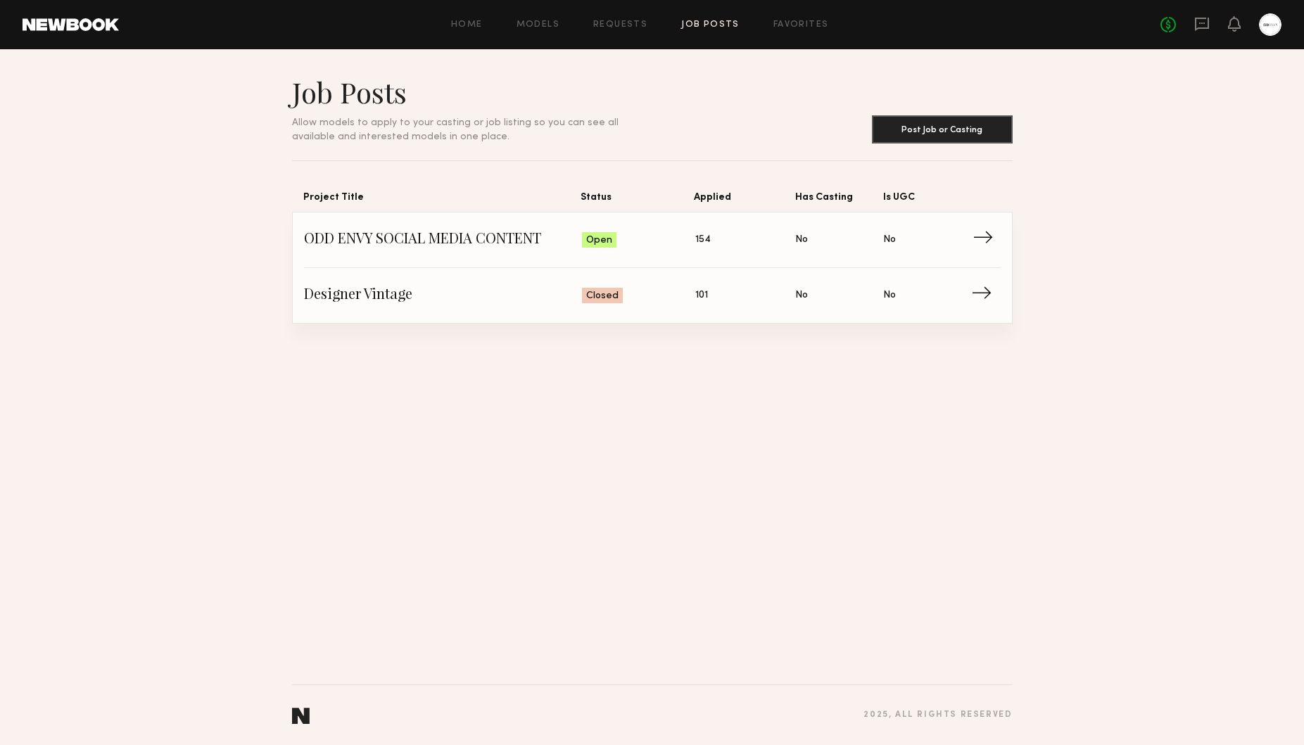
click at [993, 238] on span "→" at bounding box center [986, 239] width 29 height 21
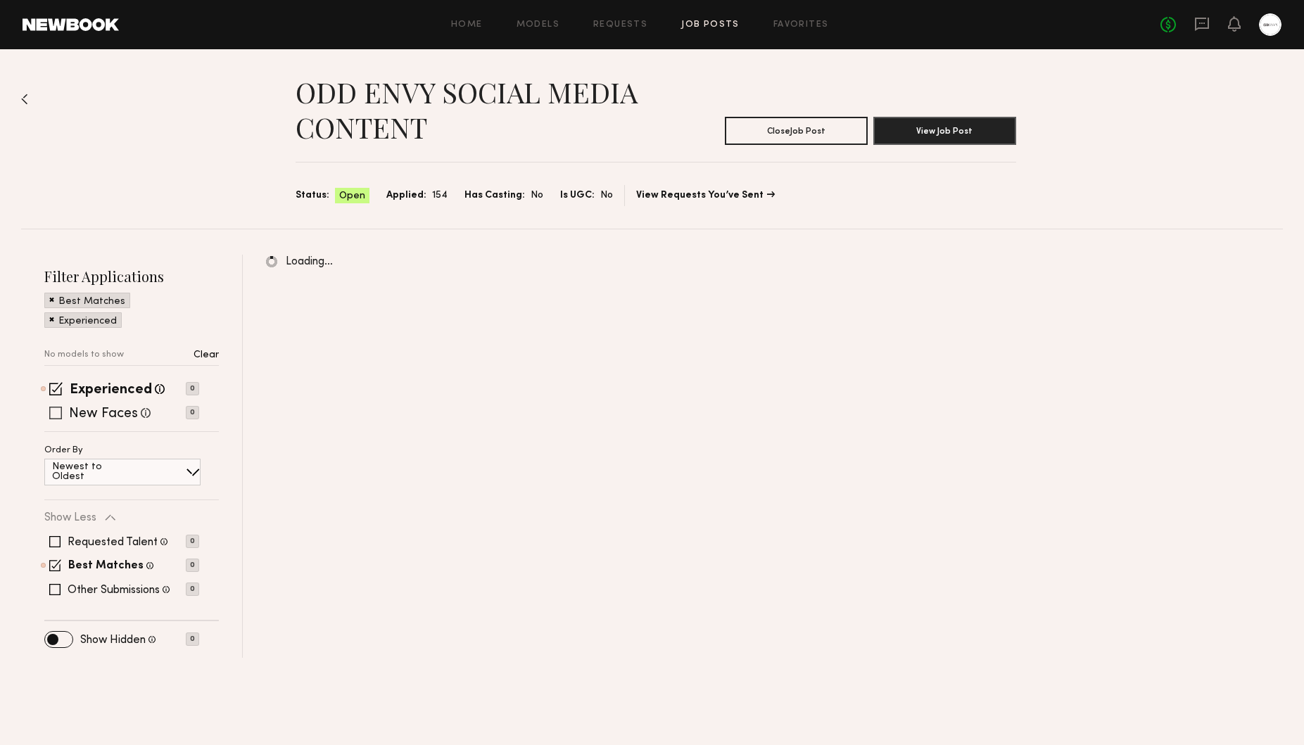
click at [53, 410] on span at bounding box center [55, 413] width 13 height 13
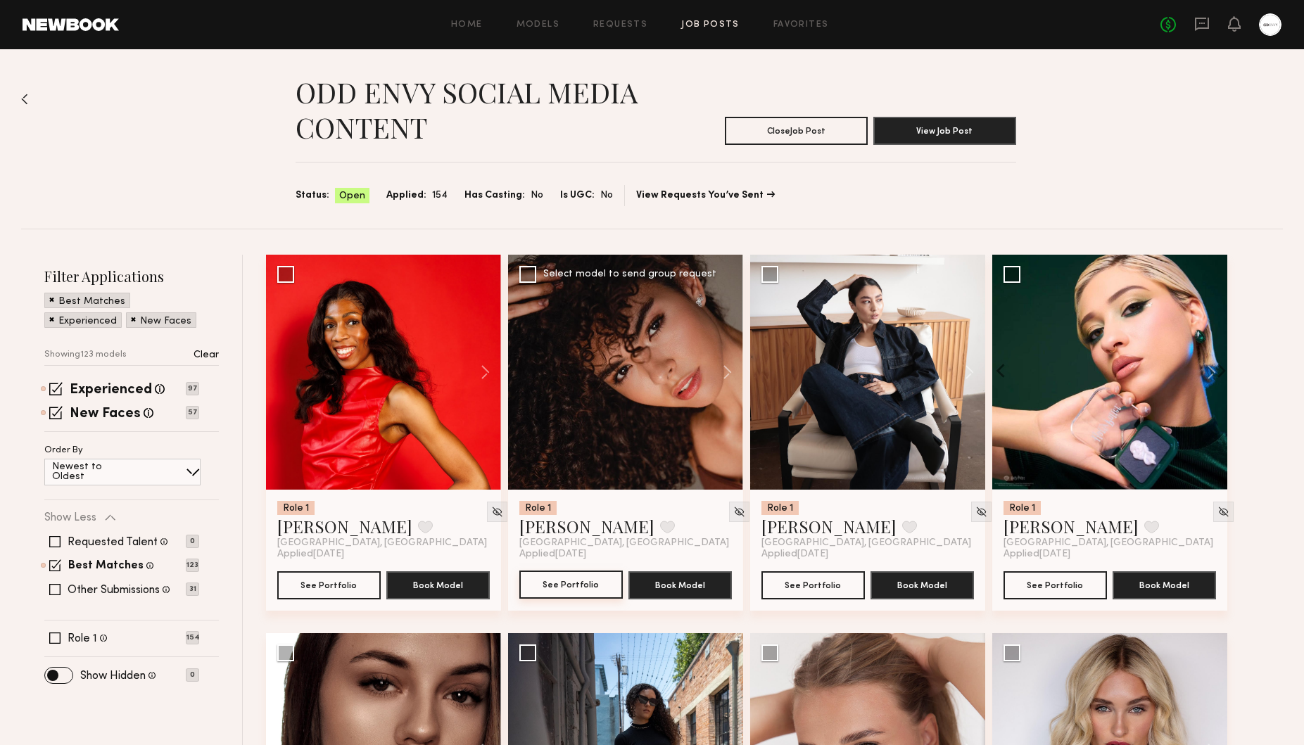
click at [586, 592] on button "See Portfolio" at bounding box center [570, 585] width 103 height 28
